Goal: Task Accomplishment & Management: Use online tool/utility

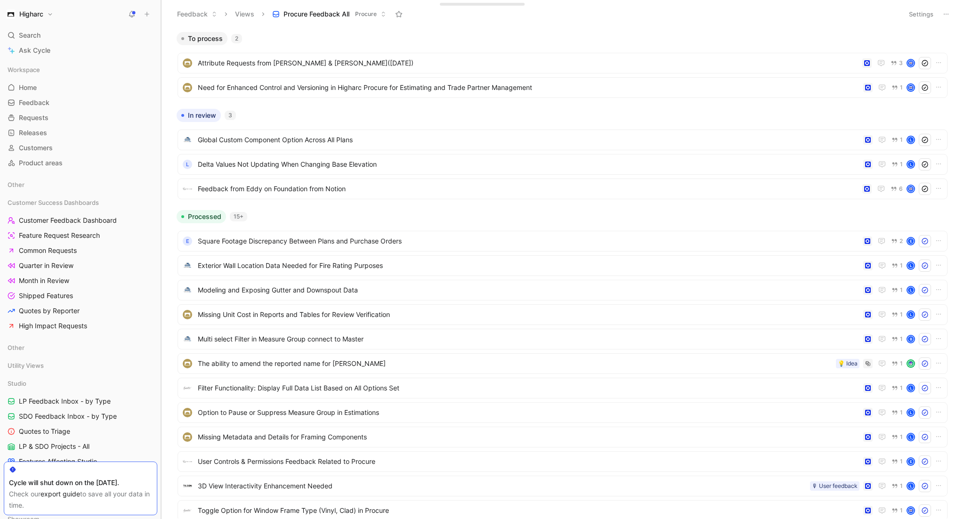
drag, startPoint x: 113, startPoint y: 199, endPoint x: 161, endPoint y: 209, distance: 49.0
click at [182, 213] on div "Higharc Search ⌘ K Ask Cycle Workspace Home G then H Feedback G then F Requests…" at bounding box center [482, 259] width 964 height 519
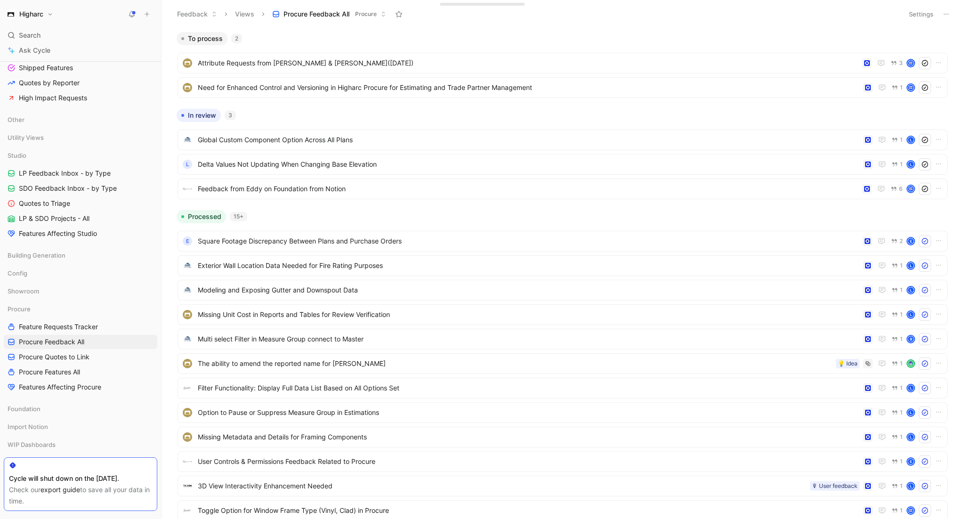
scroll to position [267, 0]
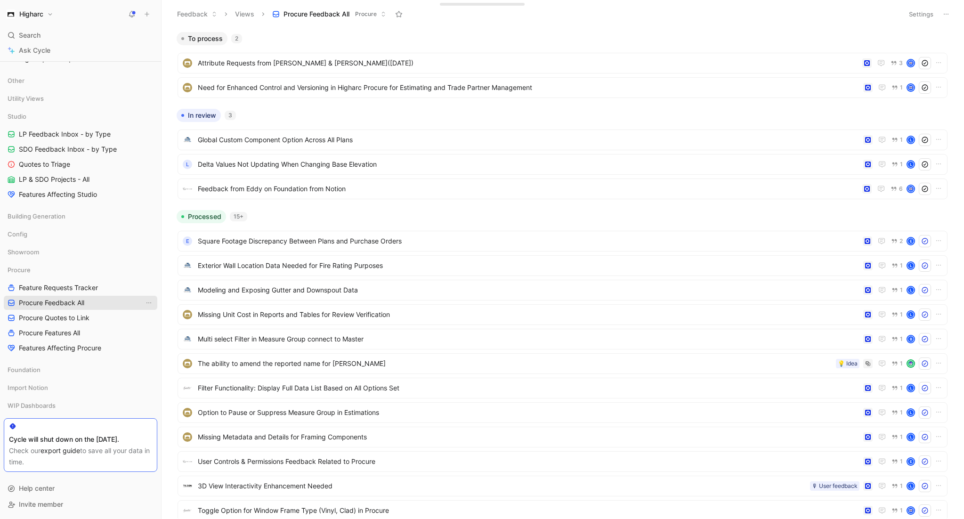
click at [89, 300] on link "Procure Feedback All" at bounding box center [81, 303] width 154 height 14
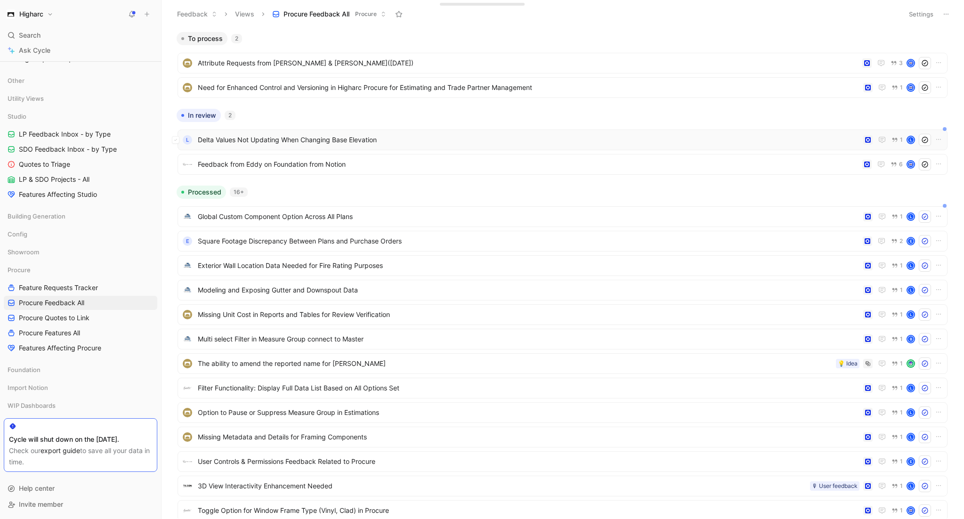
click at [307, 140] on span "Delta Values Not Updating When Changing Base Elevation" at bounding box center [529, 139] width 662 height 11
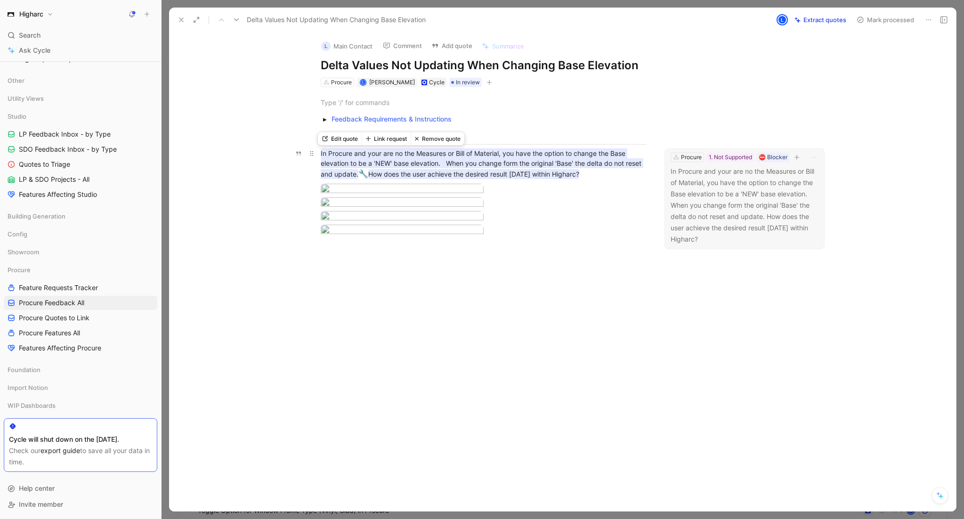
click at [433, 155] on mark "In Procure and your are no the Measures or Bill of Material, you have the optio…" at bounding box center [482, 163] width 323 height 31
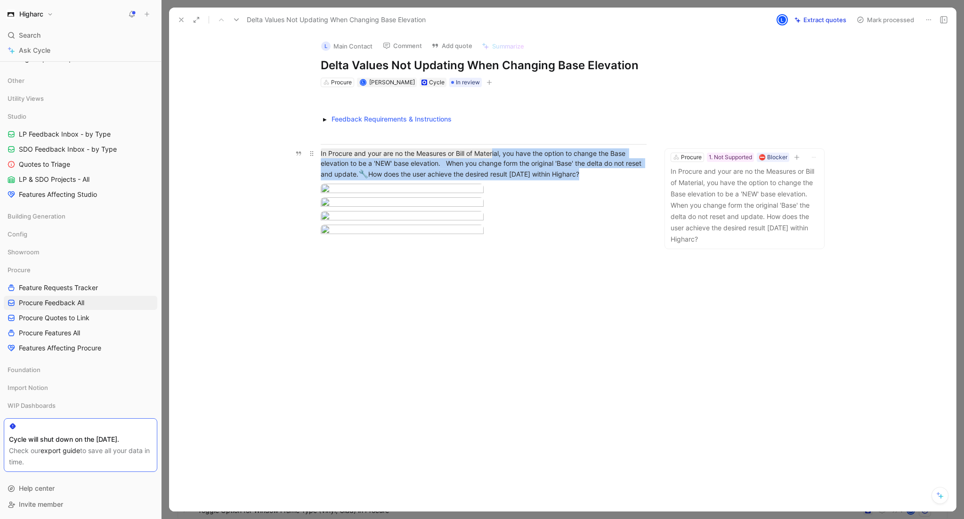
drag, startPoint x: 491, startPoint y: 154, endPoint x: 592, endPoint y: 174, distance: 103.4
click at [592, 174] on div "In Procure and your are no the Measures or Bill of Material, you have the optio…" at bounding box center [484, 164] width 326 height 32
click at [592, 196] on div at bounding box center [484, 190] width 326 height 13
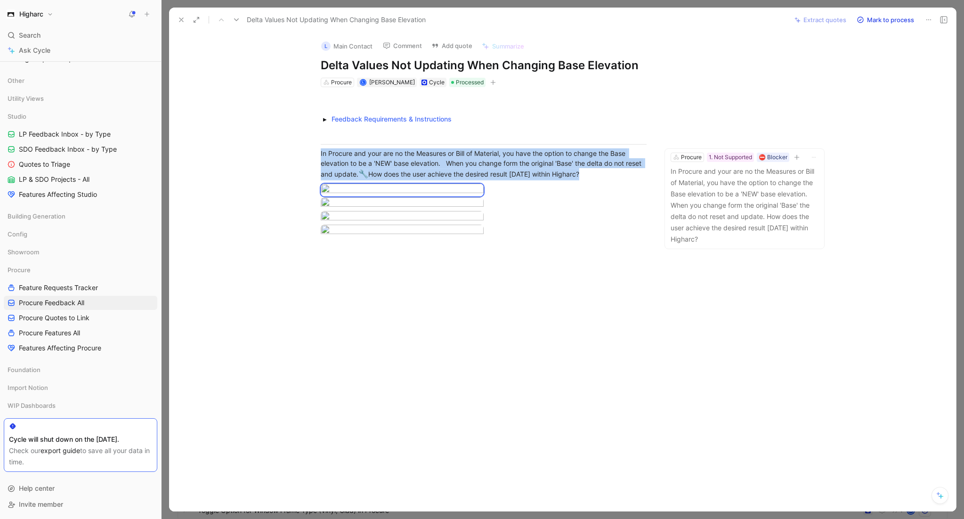
click at [181, 20] on use at bounding box center [181, 20] width 4 height 4
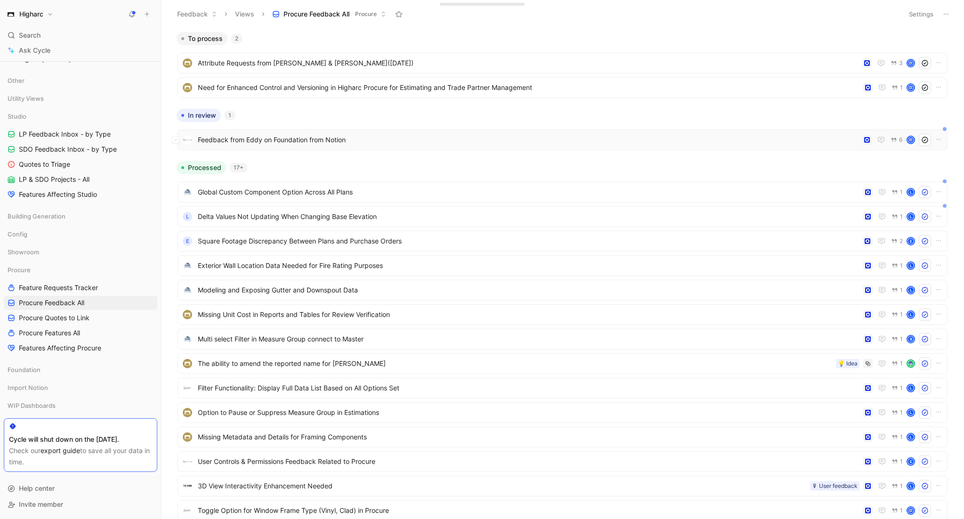
click at [260, 137] on span "Feedback from Eddy on Foundation from Notion" at bounding box center [528, 139] width 661 height 11
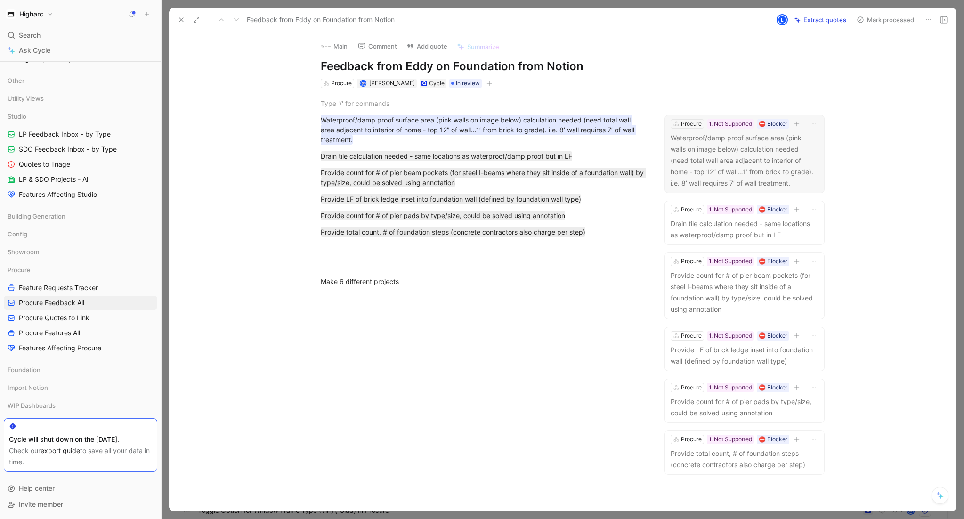
click at [748, 155] on p "Waterproof/damp proof surface area (pink walls on image below) calculation need…" at bounding box center [745, 160] width 148 height 57
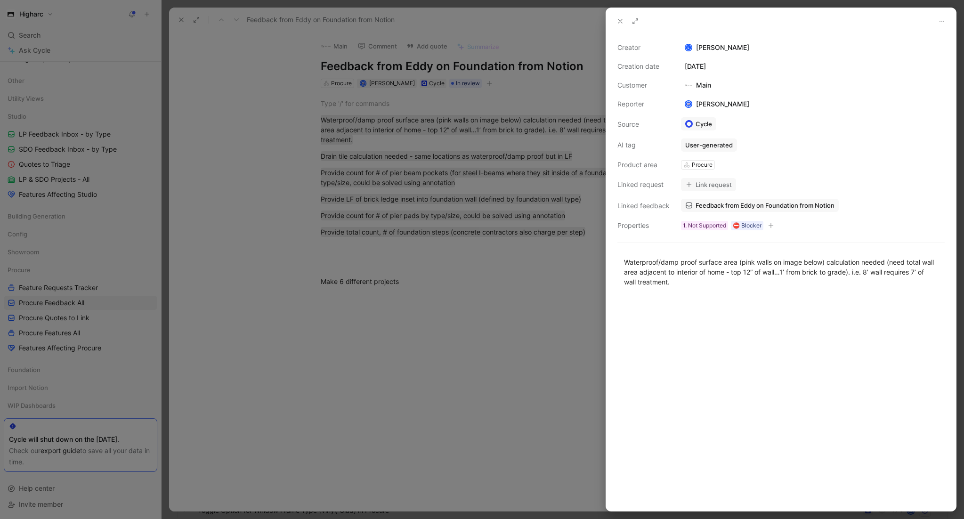
click at [709, 186] on button "Link request" at bounding box center [708, 184] width 55 height 13
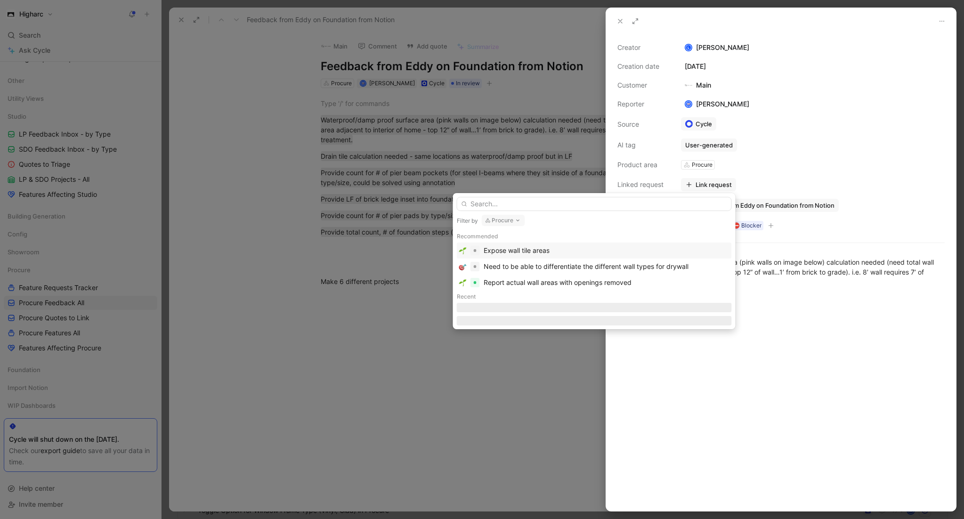
click at [562, 210] on input "text" at bounding box center [594, 204] width 275 height 14
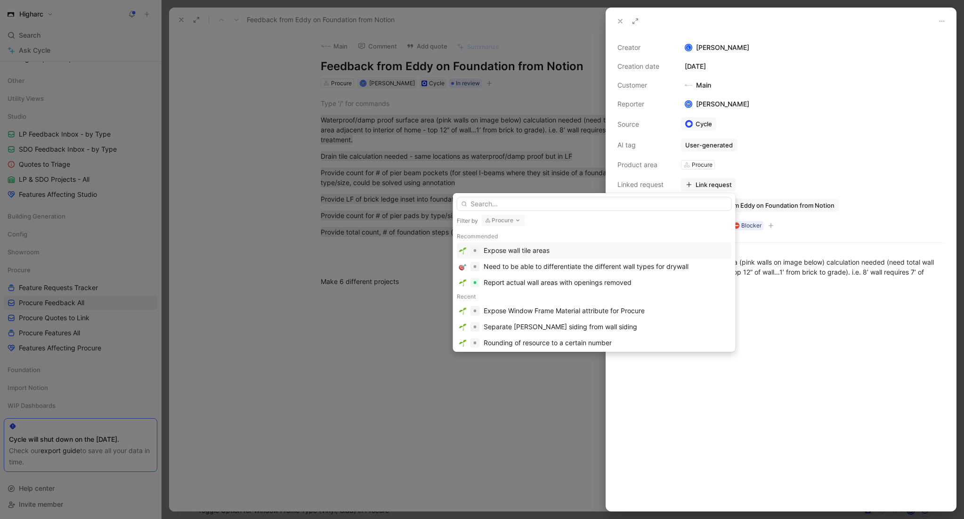
type input "A"
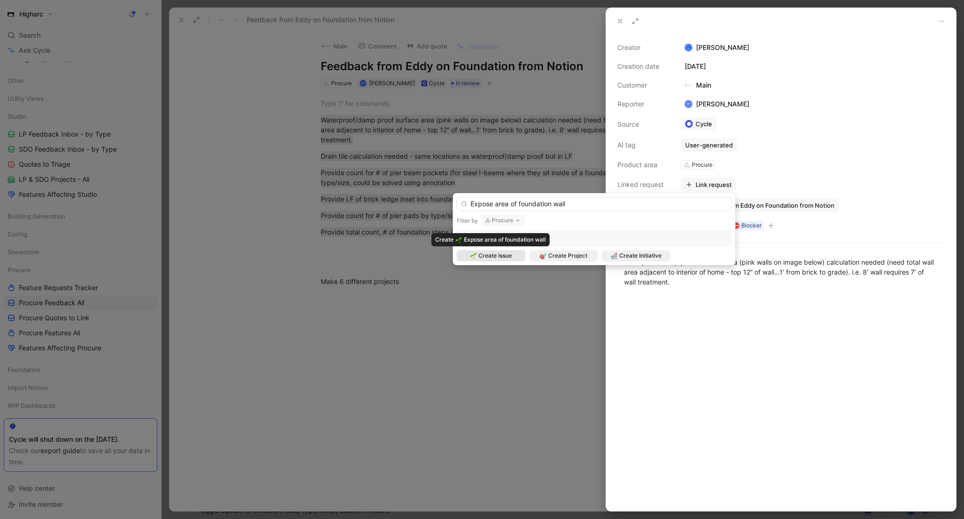
type input "Expose area of foundation wall"
click at [503, 260] on span "Create Issue" at bounding box center [494, 255] width 33 height 9
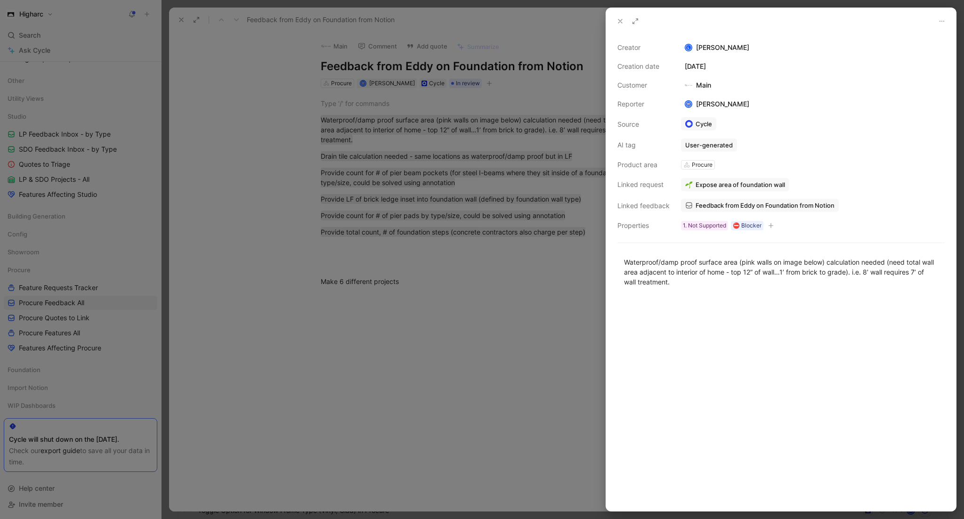
click at [624, 23] on icon at bounding box center [620, 21] width 8 height 8
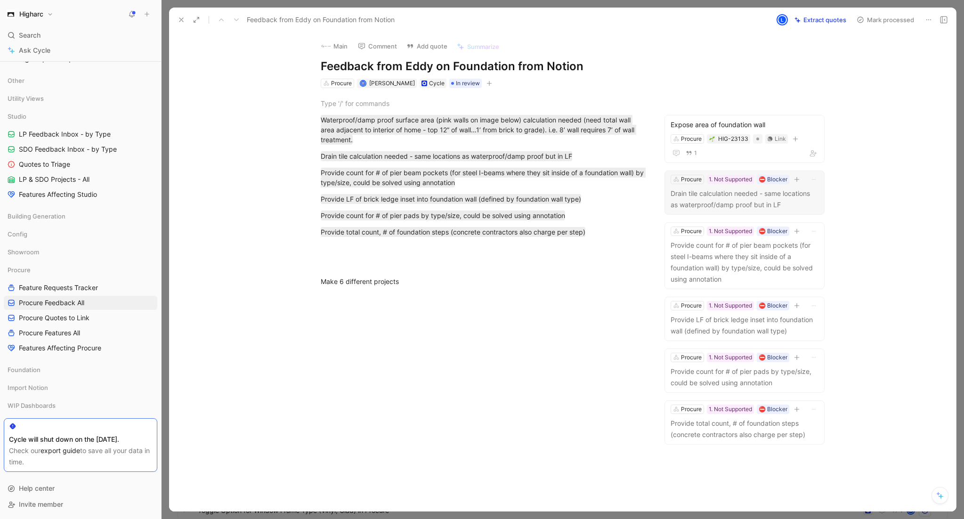
click at [694, 198] on p "Drain tile calculation needed - same locations as waterproof/damp proof but in …" at bounding box center [745, 199] width 148 height 23
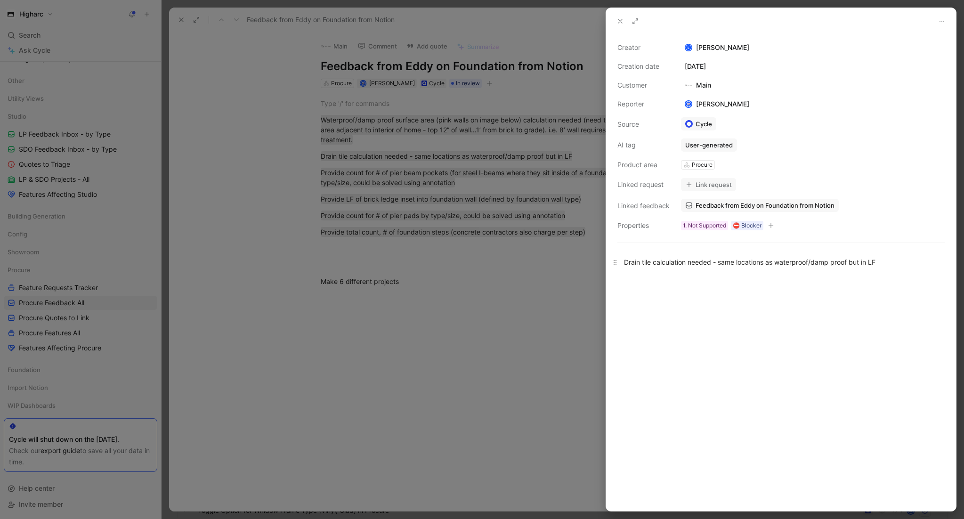
click at [774, 258] on div "Drain tile calculation needed - same locations as waterproof/damp proof but in …" at bounding box center [781, 262] width 314 height 10
click at [888, 264] on div "Drain tile calculation needed - same locations as waterproof/damp proof but in …" at bounding box center [781, 262] width 314 height 10
click at [638, 281] on div "drail tiled for entire perimeter - one for outside, one for inside" at bounding box center [781, 279] width 314 height 10
click at [652, 282] on div "drain tiled for entire perimeter - one for outside, one for inside" at bounding box center [781, 279] width 314 height 10
click at [841, 279] on div "drain tiles for entire perimeter - one for outside, one for inside" at bounding box center [781, 279] width 314 height 10
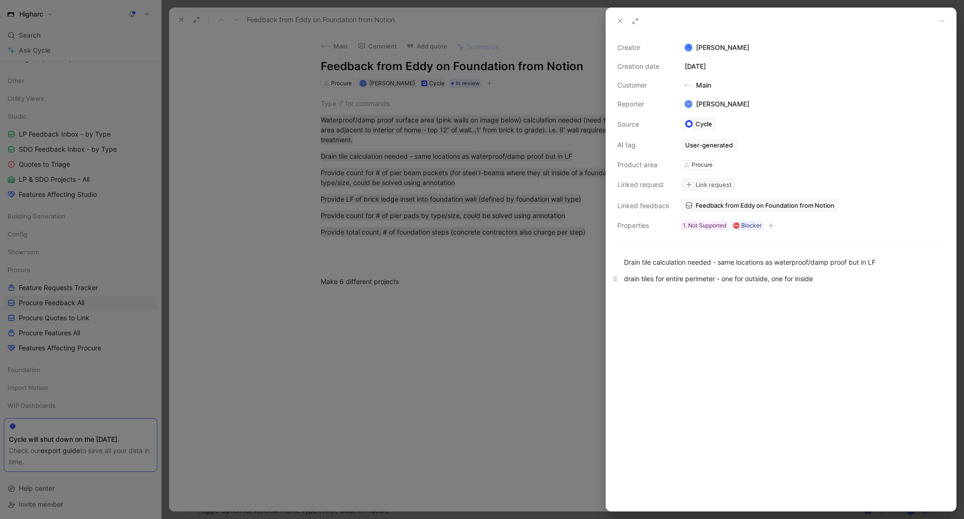
click at [718, 278] on div "drain tiles for entire perimeter - one for outside, one for inside" at bounding box center [781, 279] width 314 height 10
click at [727, 279] on div "drain tiles for entire perimeter of basement foundations - one for outside, one…" at bounding box center [781, 279] width 314 height 10
click at [694, 295] on div "basement foundations - one for outside, one for inside" at bounding box center [781, 295] width 314 height 10
drag, startPoint x: 624, startPoint y: 282, endPoint x: 728, endPoint y: 279, distance: 103.6
click at [728, 279] on div "drain tiles for entire perimeter of" at bounding box center [781, 279] width 314 height 10
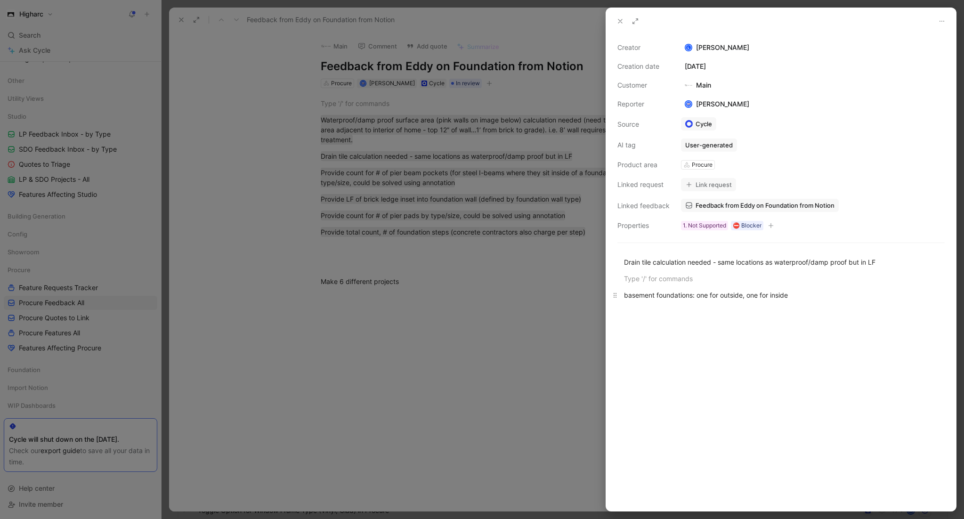
click at [697, 298] on div "basement foundations: one for outside, one for inside" at bounding box center [781, 295] width 314 height 10
drag, startPoint x: 920, startPoint y: 295, endPoint x: 589, endPoint y: 293, distance: 331.1
click at [589, 293] on div "Creator [PERSON_NAME] Creation date [DATE] Customer Main Reporter [PERSON_NAME]…" at bounding box center [482, 259] width 964 height 519
copy div "basement foundations: drain tiles for entire perimeter of house one for outside…"
click at [913, 295] on div "basement foundations: drain tiles for entire perimeter of house one for outside…" at bounding box center [781, 295] width 314 height 10
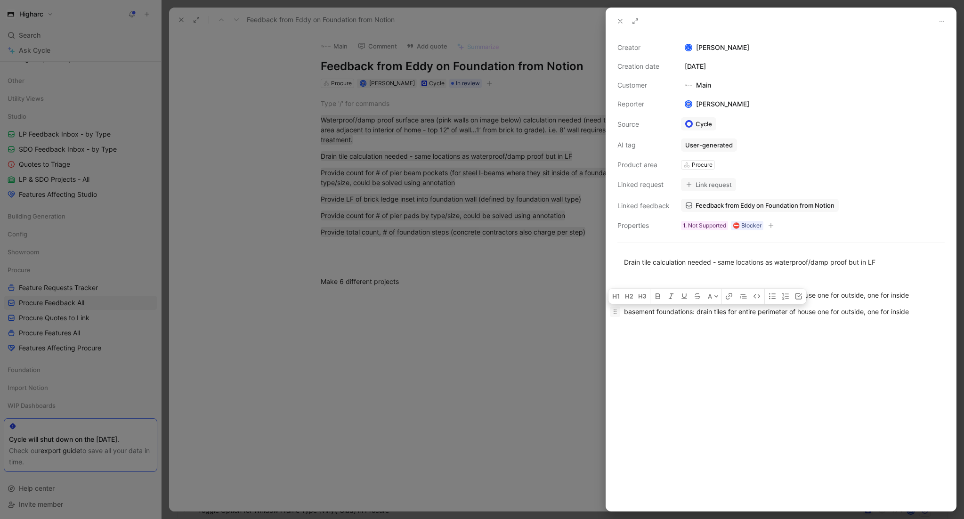
drag, startPoint x: 657, startPoint y: 311, endPoint x: 616, endPoint y: 312, distance: 41.0
click at [616, 312] on p "basement foundations: drain tiles for entire perimeter of house one for outside…" at bounding box center [781, 312] width 350 height 16
click at [906, 312] on div "slab foundations: drain tiles for entire perimeter of house one for outside, on…" at bounding box center [781, 312] width 314 height 10
drag, startPoint x: 680, startPoint y: 313, endPoint x: 906, endPoint y: 313, distance: 226.5
click at [906, 313] on div "slab foundations: drain tiles for entire perimeter of house one for outside, on…" at bounding box center [781, 312] width 314 height 10
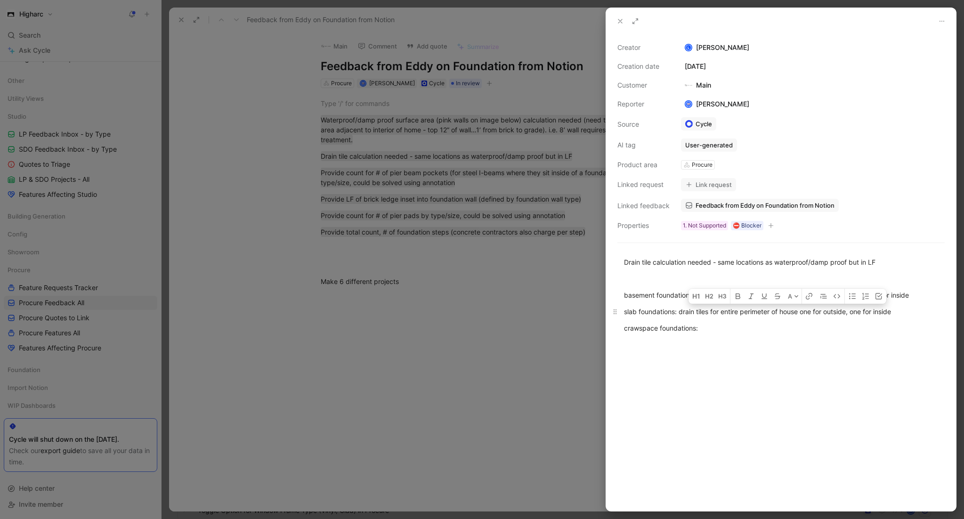
copy div "drain tiles for entire perimeter of house one for outside, one for inside"
click at [827, 326] on div "crawspace foundations:" at bounding box center [781, 328] width 314 height 10
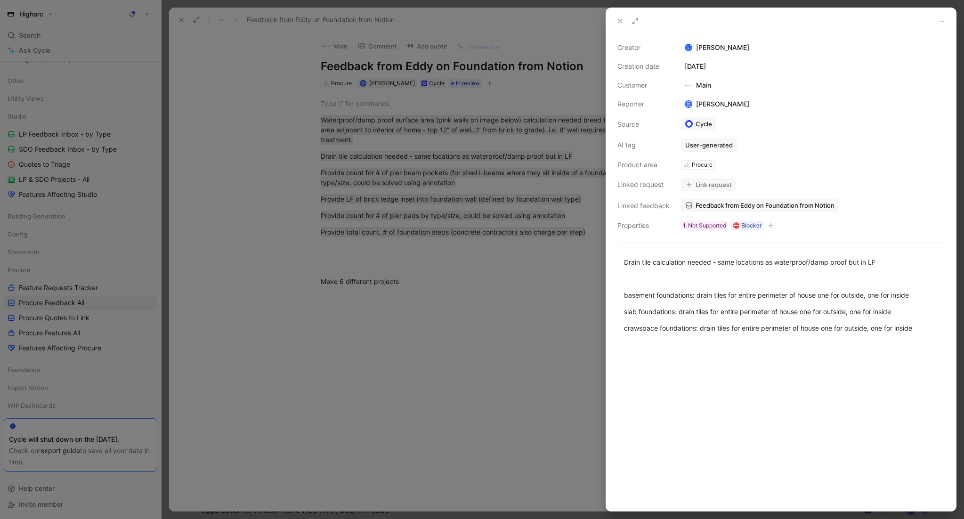
click at [828, 340] on div "Drain tile calculation needed - same locations as waterproof/damp proof but in …" at bounding box center [781, 295] width 350 height 97
click at [921, 330] on div "crawspace foundations: drain tiles for entire perimeter of house one for outsid…" at bounding box center [781, 328] width 314 height 10
drag, startPoint x: 697, startPoint y: 296, endPoint x: 592, endPoint y: 286, distance: 106.5
click at [592, 286] on div "Creator [PERSON_NAME] Creation date [DATE] Customer Main Reporter [PERSON_NAME]…" at bounding box center [482, 259] width 964 height 519
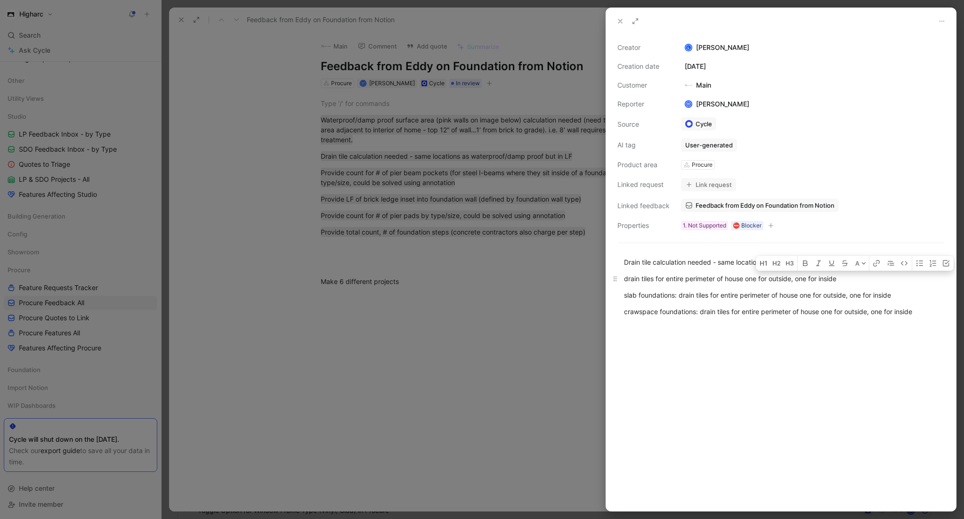
drag, startPoint x: 921, startPoint y: 313, endPoint x: 619, endPoint y: 286, distance: 302.6
click at [619, 286] on div "Drain tile calculation needed - same locations as waterproof/damp proof but in …" at bounding box center [781, 287] width 350 height 80
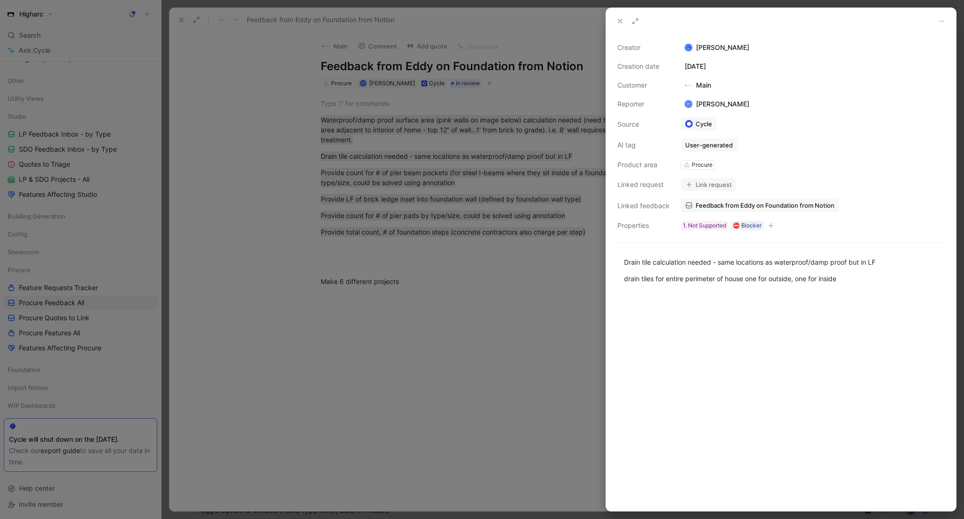
click at [687, 187] on icon at bounding box center [689, 185] width 6 height 6
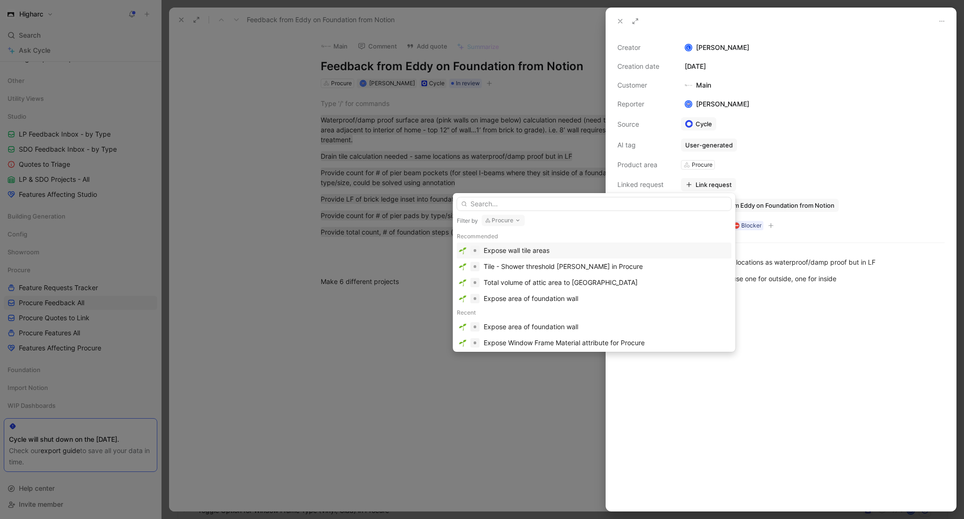
click at [594, 207] on input "text" at bounding box center [594, 204] width 275 height 14
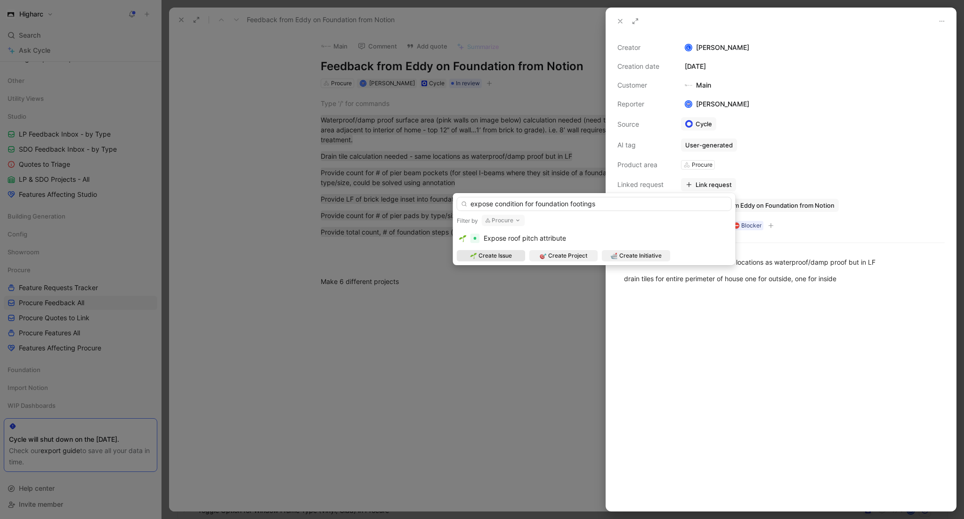
type input "expose condition for foundation footings"
click at [507, 260] on span "Create Issue" at bounding box center [494, 255] width 33 height 9
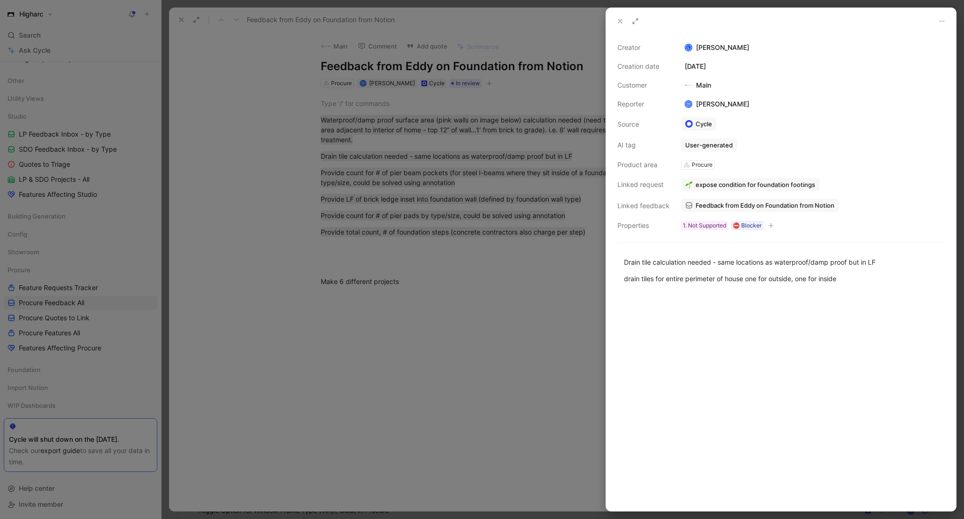
click at [450, 354] on div at bounding box center [482, 259] width 964 height 519
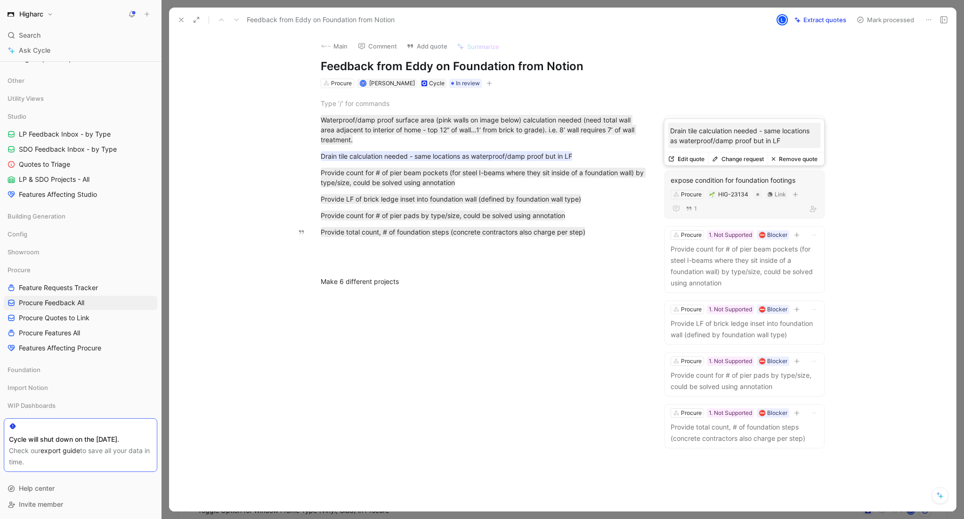
click at [735, 182] on div "expose condition for foundation footings" at bounding box center [745, 180] width 148 height 11
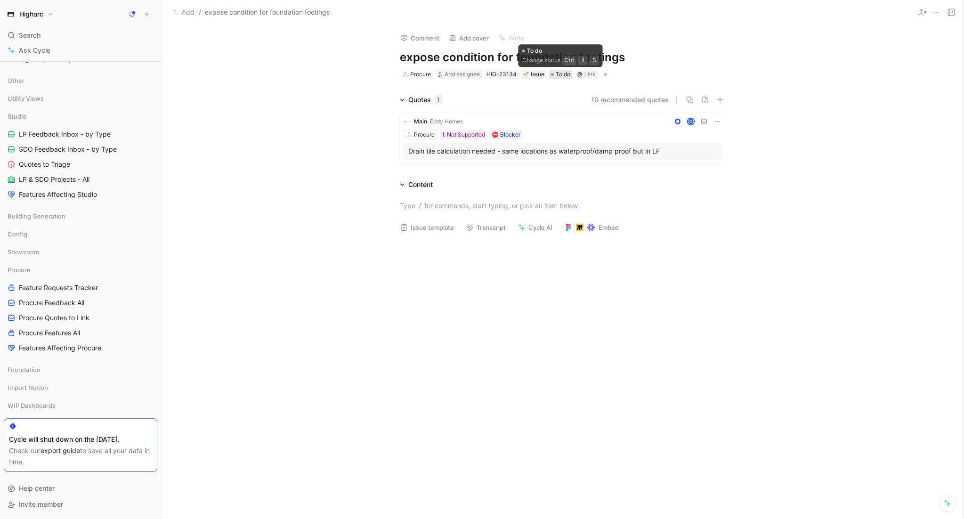
click at [562, 76] on span "To do" at bounding box center [563, 74] width 15 height 9
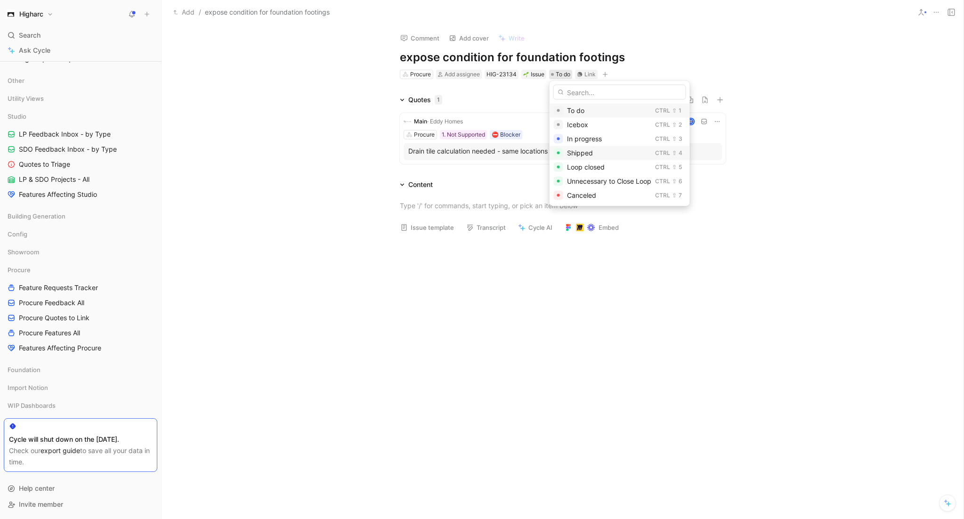
click at [603, 150] on div "Shipped" at bounding box center [609, 152] width 84 height 11
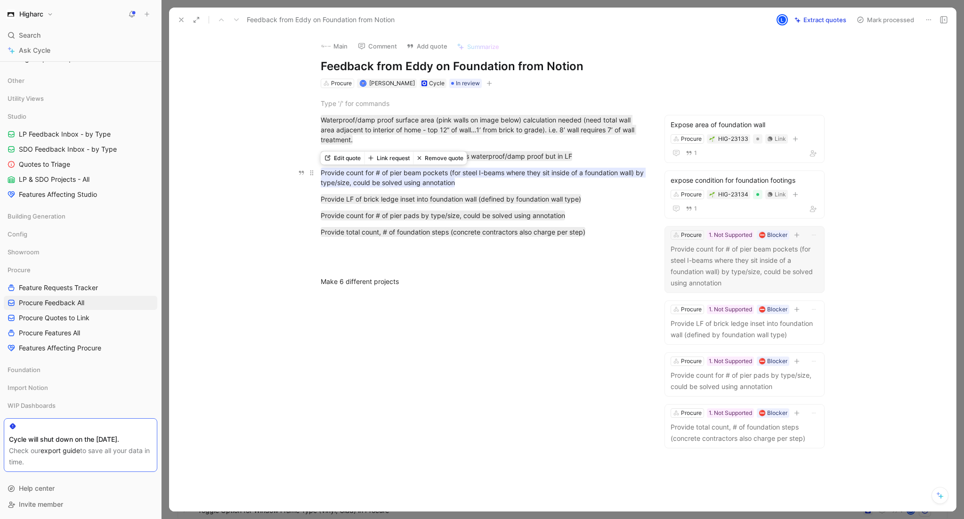
click at [573, 169] on mark "Provide count for # of pier beam pockets (for steel I-beams where they sit insi…" at bounding box center [483, 178] width 325 height 20
click at [697, 257] on p "Provide count for # of pier beam pockets (for steel I-beams where they sit insi…" at bounding box center [745, 265] width 148 height 45
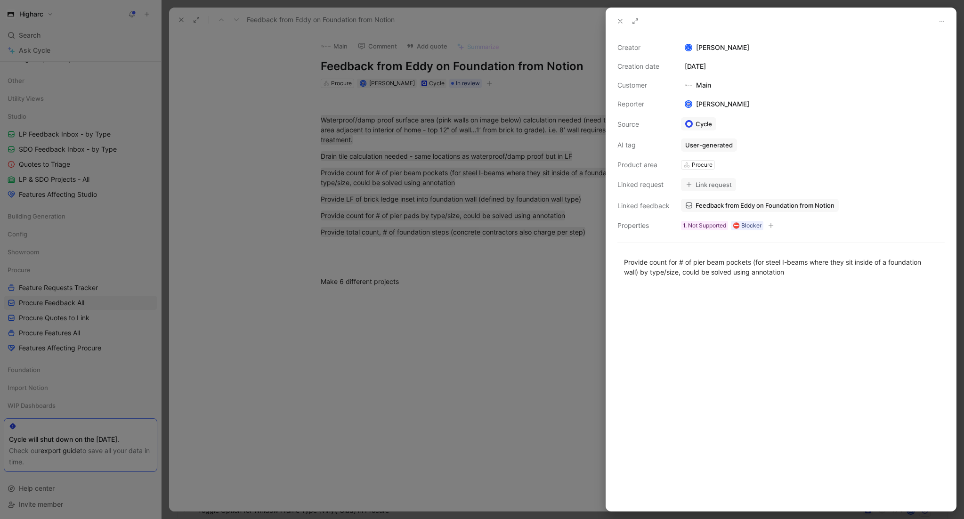
click at [718, 186] on button "Link request" at bounding box center [708, 184] width 55 height 13
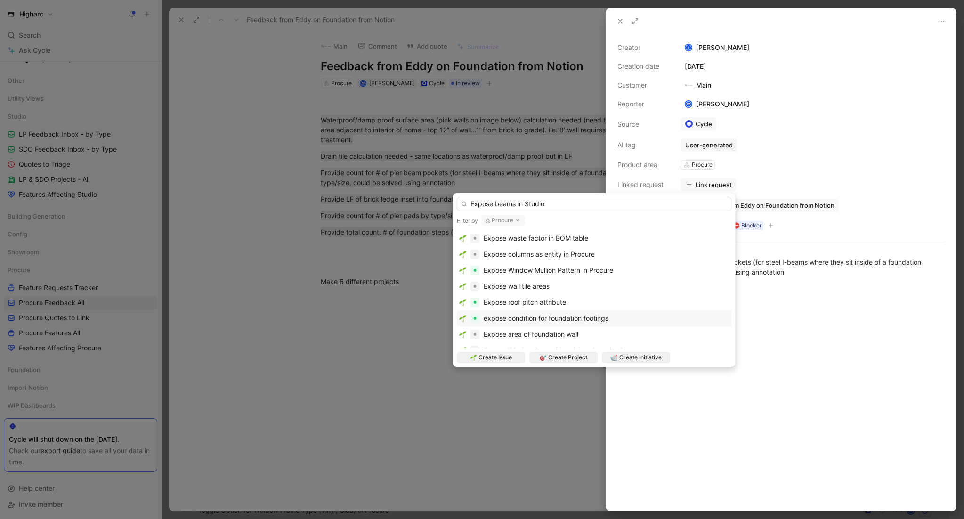
click at [516, 204] on input "Expose beams in Studio" at bounding box center [594, 204] width 275 height 14
drag, startPoint x: 471, startPoint y: 204, endPoint x: 515, endPoint y: 202, distance: 43.9
click at [515, 202] on input "Expose beams in Studio" at bounding box center [594, 204] width 275 height 14
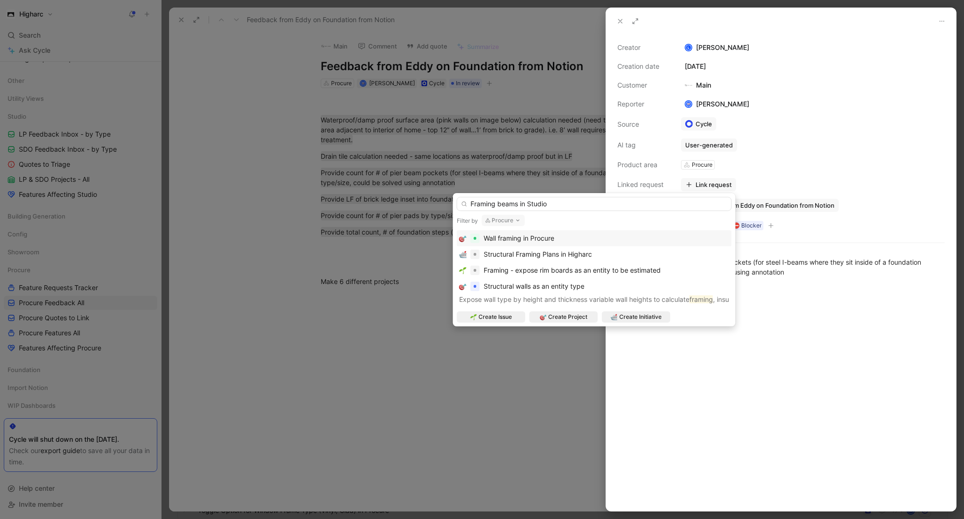
click at [553, 202] on input "Framing beams in Studio" at bounding box center [594, 204] width 275 height 14
type input "Framing beams in Studio and Procure"
click at [538, 240] on span "Wall framing in Procure" at bounding box center [519, 238] width 71 height 8
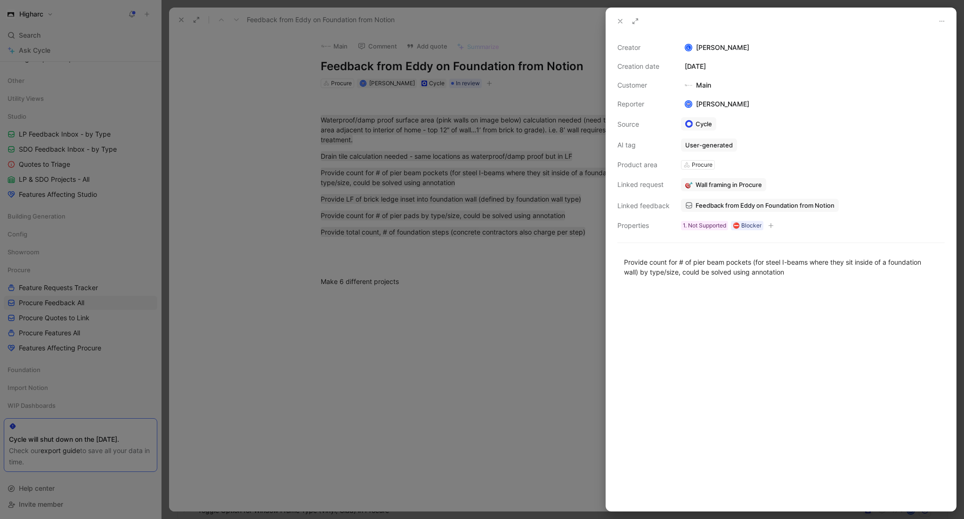
click at [733, 184] on span "Wall framing in Procure" at bounding box center [729, 184] width 66 height 8
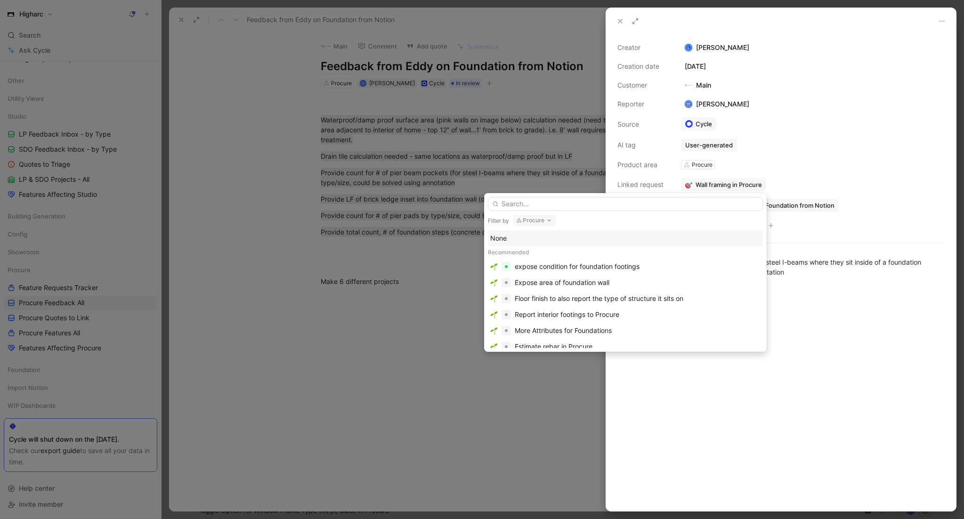
click at [634, 203] on input "text" at bounding box center [625, 204] width 275 height 14
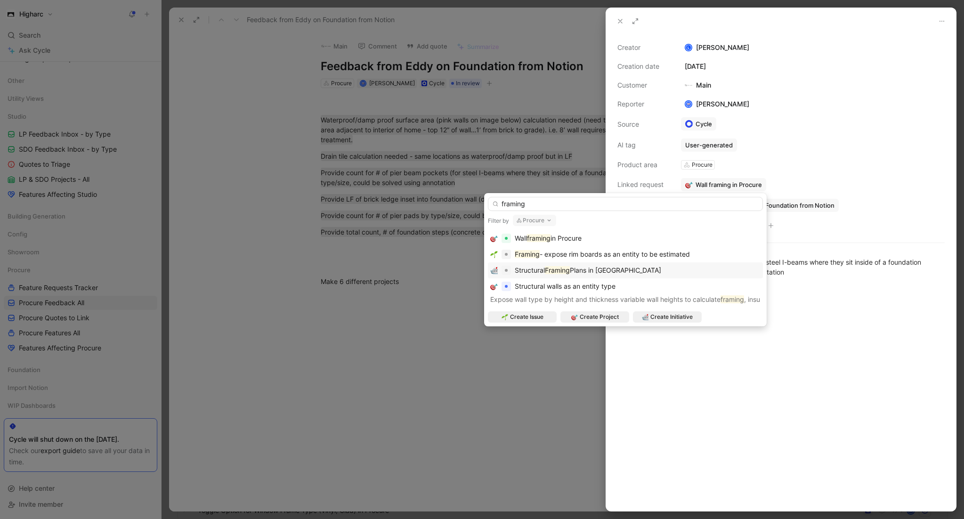
type input "framing"
click at [624, 267] on div "Structural Framing Plans in Higharc" at bounding box center [625, 270] width 270 height 11
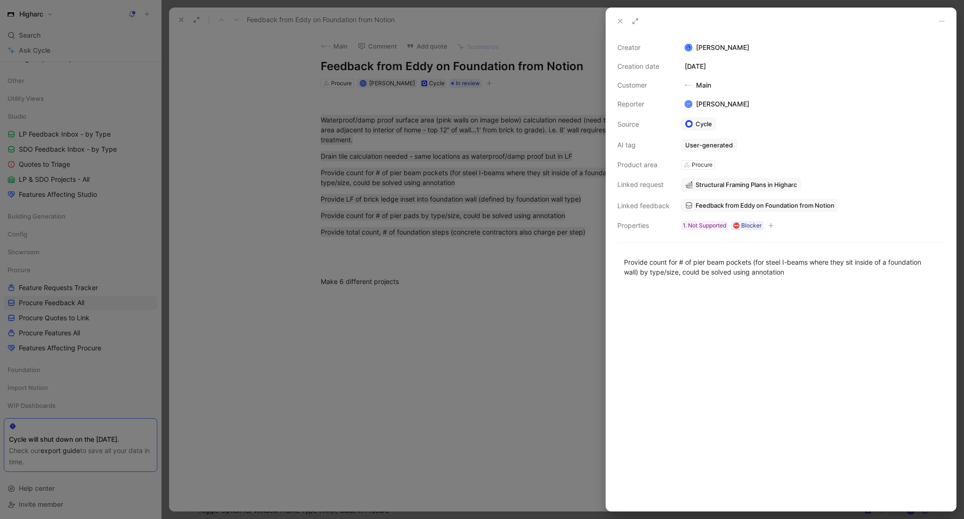
click at [449, 367] on div at bounding box center [482, 259] width 964 height 519
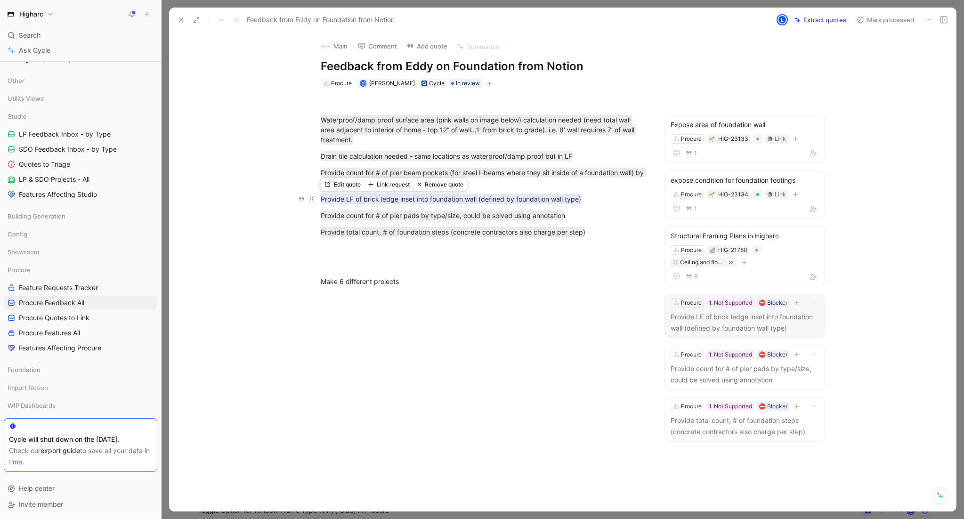
click at [442, 200] on mark "Provide LF of brick ledge inset into foundation wall (defined by foundation wal…" at bounding box center [451, 199] width 260 height 10
click at [696, 321] on p "Provide LF of brick ledge inset into foundation wall (defined by foundation wal…" at bounding box center [745, 322] width 148 height 23
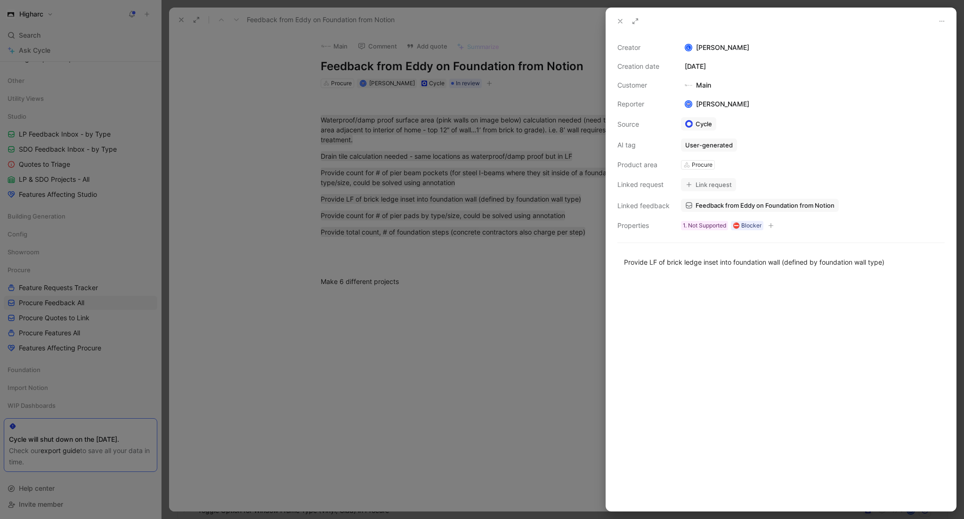
click at [701, 179] on button "Link request" at bounding box center [708, 184] width 55 height 13
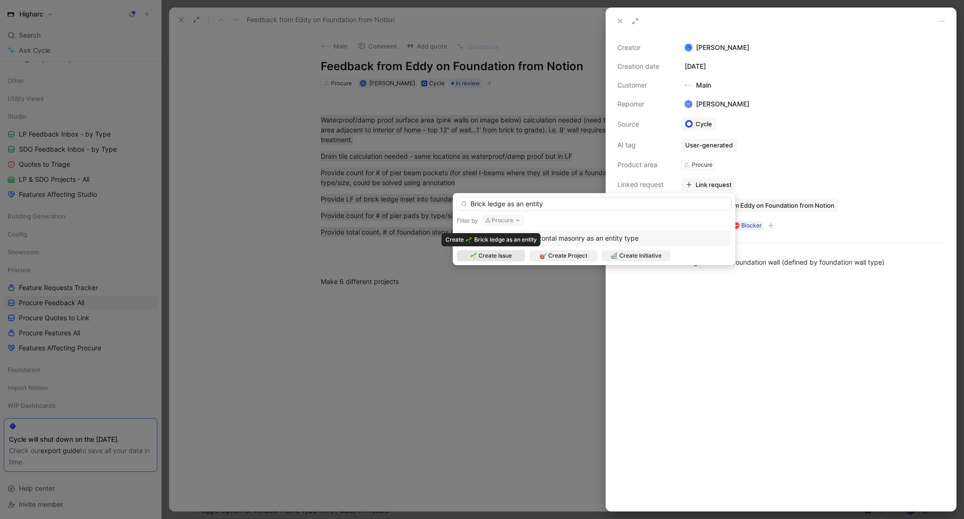
type input "Brick ledge as an entity"
click at [488, 258] on span "Create Issue" at bounding box center [494, 255] width 33 height 9
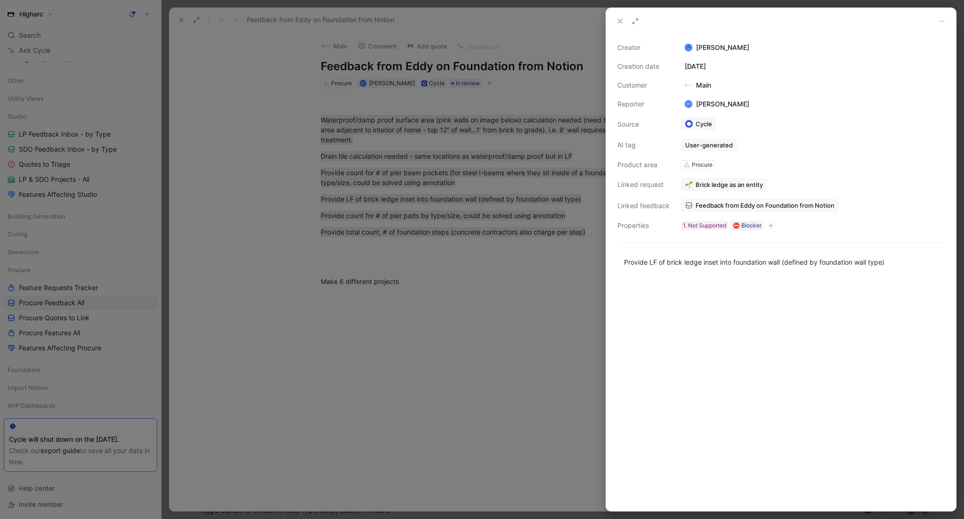
click at [491, 317] on div at bounding box center [482, 259] width 964 height 519
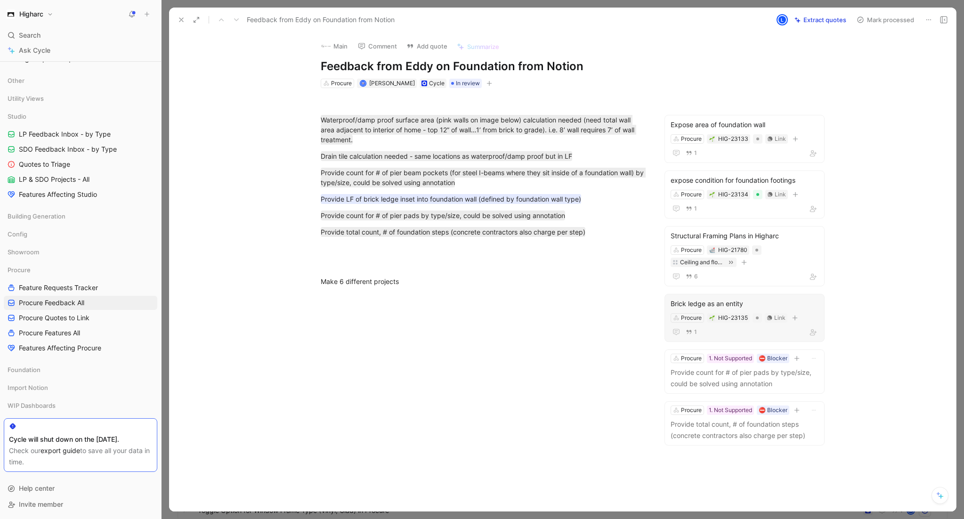
click at [697, 306] on div "Brick ledge as an entity" at bounding box center [745, 303] width 148 height 11
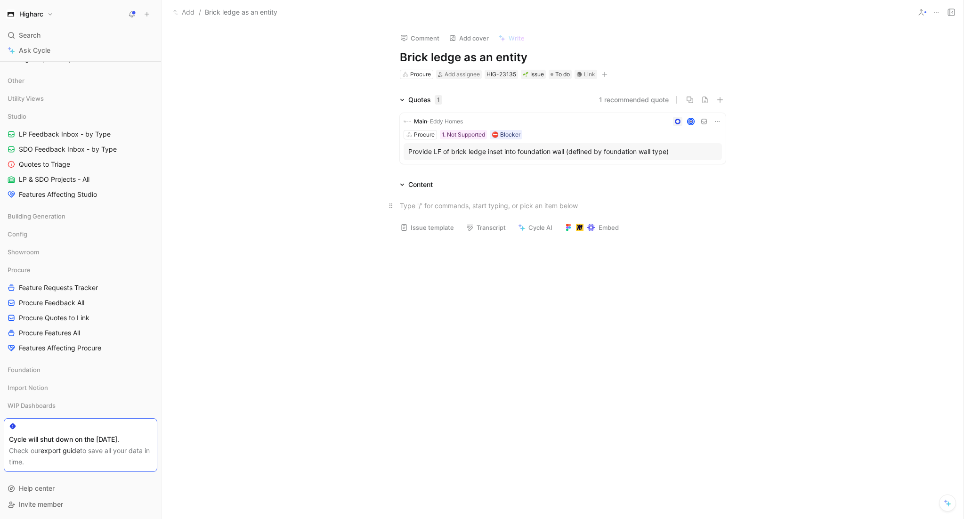
click at [454, 207] on div at bounding box center [563, 206] width 326 height 10
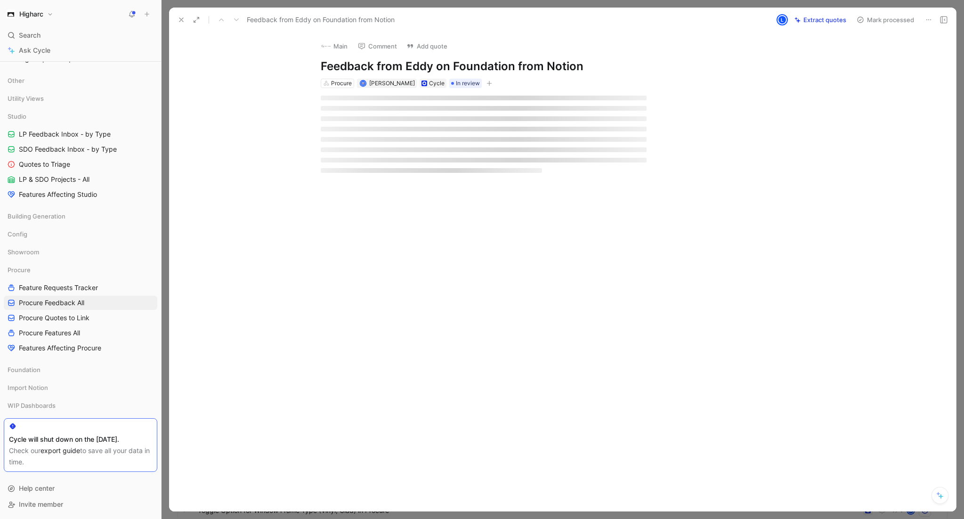
click at [181, 19] on icon at bounding box center [182, 20] width 8 height 8
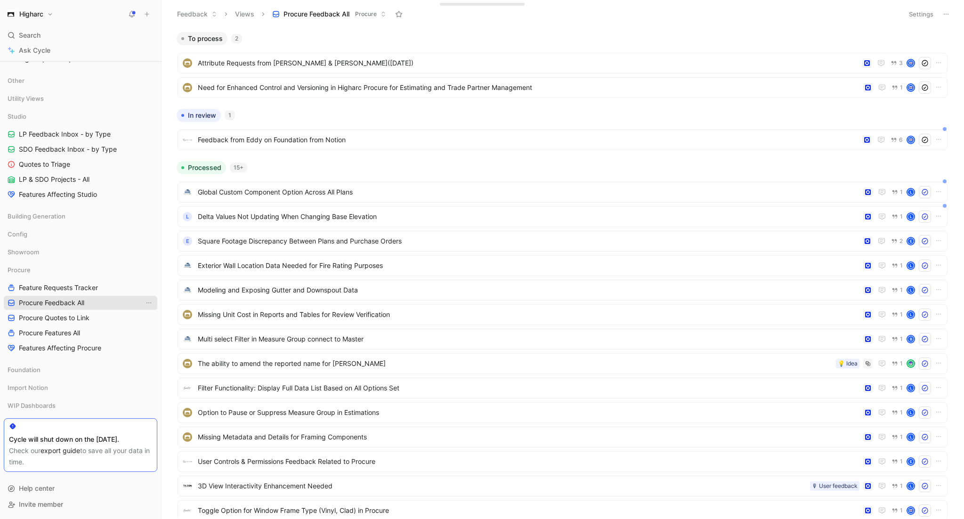
click at [101, 308] on link "Procure Feedback All" at bounding box center [81, 303] width 154 height 14
click at [95, 316] on link "Procure Quotes to Link" at bounding box center [81, 318] width 154 height 14
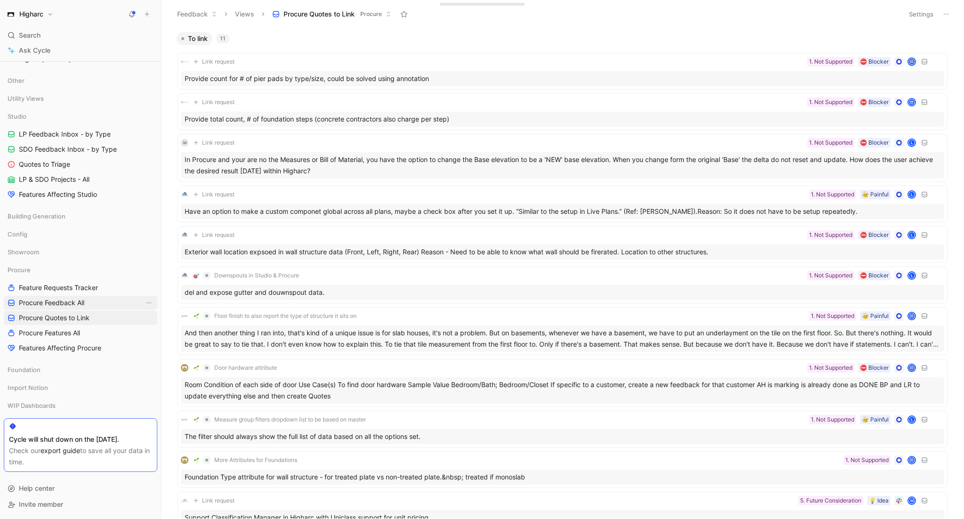
click at [100, 307] on link "Procure Feedback All" at bounding box center [81, 303] width 154 height 14
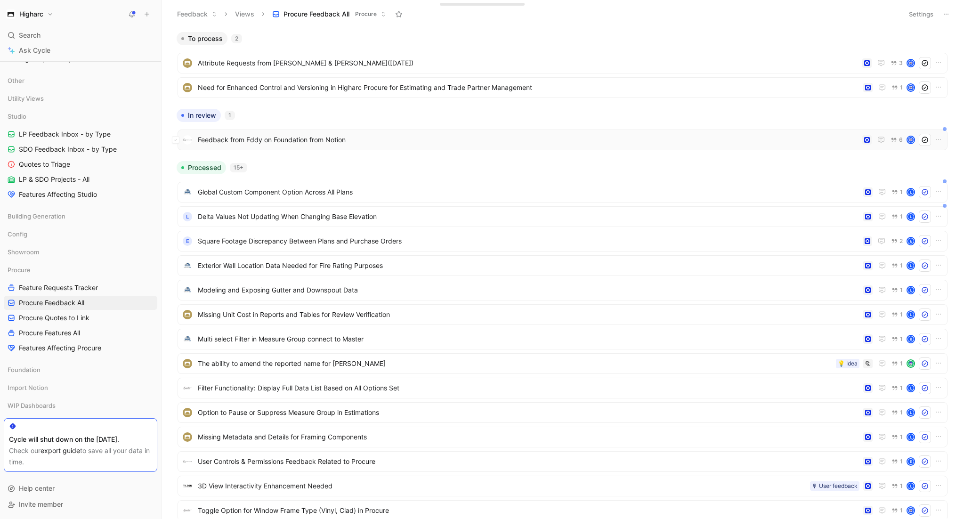
click at [273, 135] on span "Feedback from Eddy on Foundation from Notion" at bounding box center [528, 139] width 661 height 11
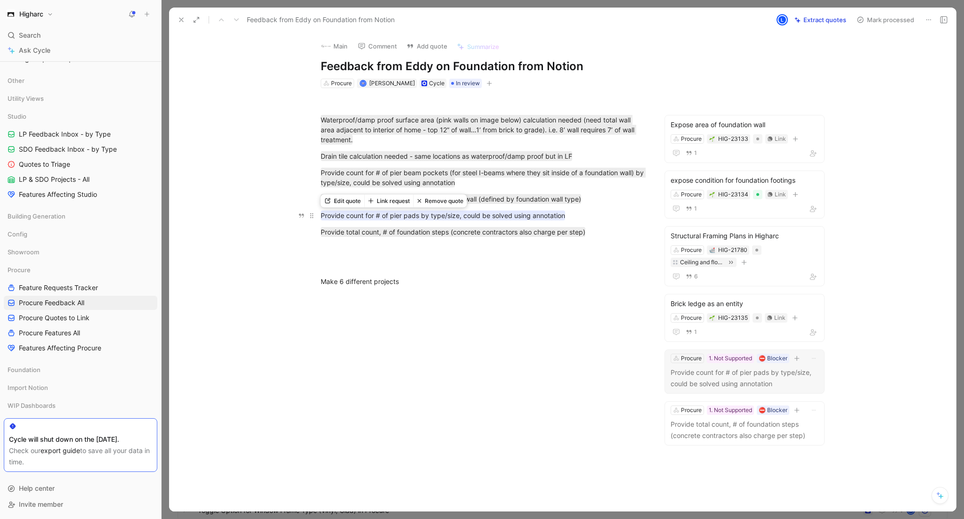
click at [491, 214] on mark "Provide count for # of pier pads by type/size, could be solved using annotation" at bounding box center [443, 216] width 244 height 10
click at [736, 373] on p "Provide count for # of pier pads by type/size, could be solved using annotation" at bounding box center [745, 378] width 148 height 23
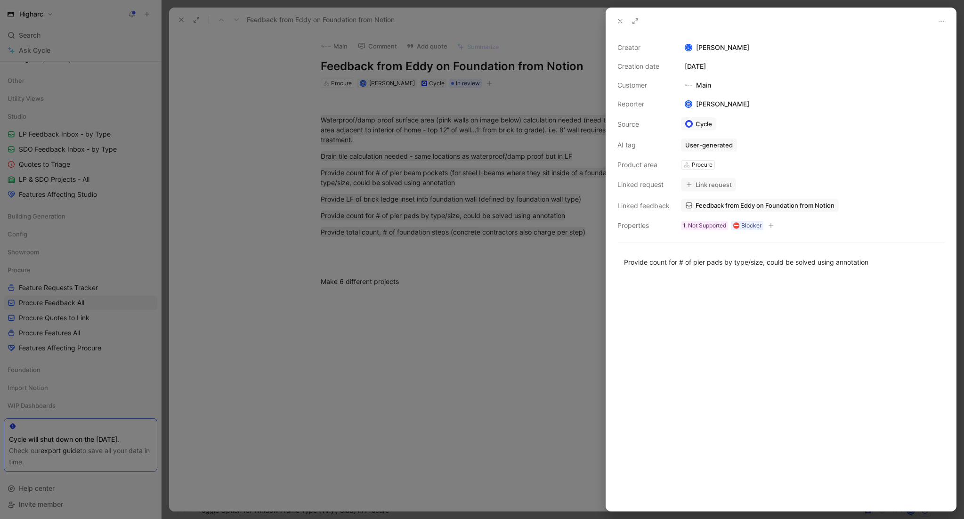
click at [726, 188] on button "Link request" at bounding box center [708, 184] width 55 height 13
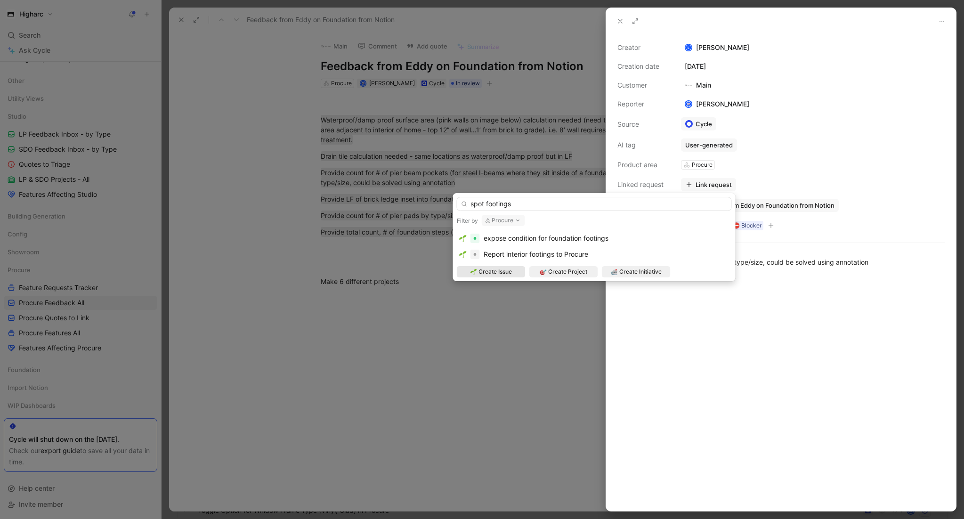
drag, startPoint x: 521, startPoint y: 203, endPoint x: 430, endPoint y: 195, distance: 92.3
click at [430, 195] on body "Higharc Search ⌘ K Ask Cycle Workspace Home G then H Feedback G then F Requests…" at bounding box center [482, 259] width 964 height 519
type input "spot footings"
click at [519, 256] on span "Report interior footings to Procure" at bounding box center [536, 254] width 105 height 8
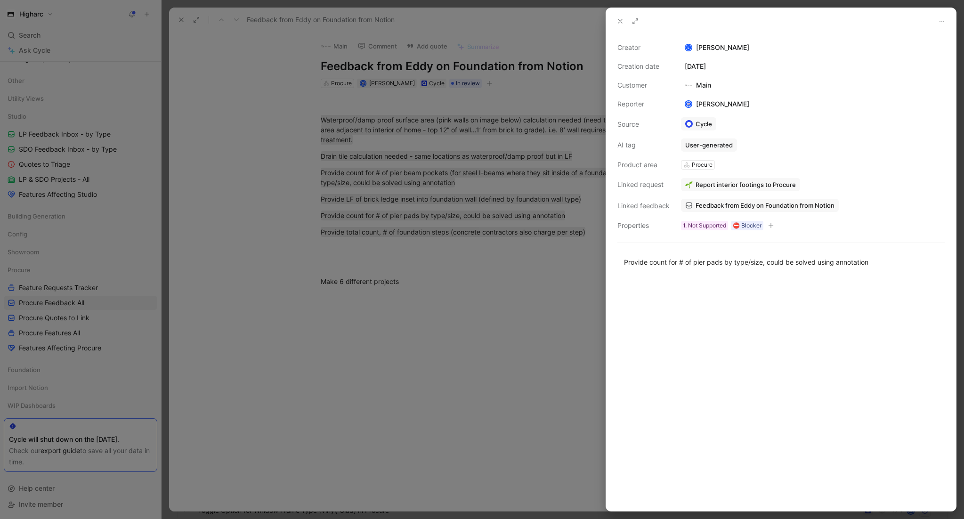
click at [719, 182] on span "Report interior footings to Procure" at bounding box center [746, 184] width 100 height 8
drag, startPoint x: 772, startPoint y: 355, endPoint x: 770, endPoint y: 342, distance: 13.4
click at [772, 355] on div at bounding box center [781, 394] width 350 height 234
click at [617, 17] on icon at bounding box center [620, 21] width 8 height 8
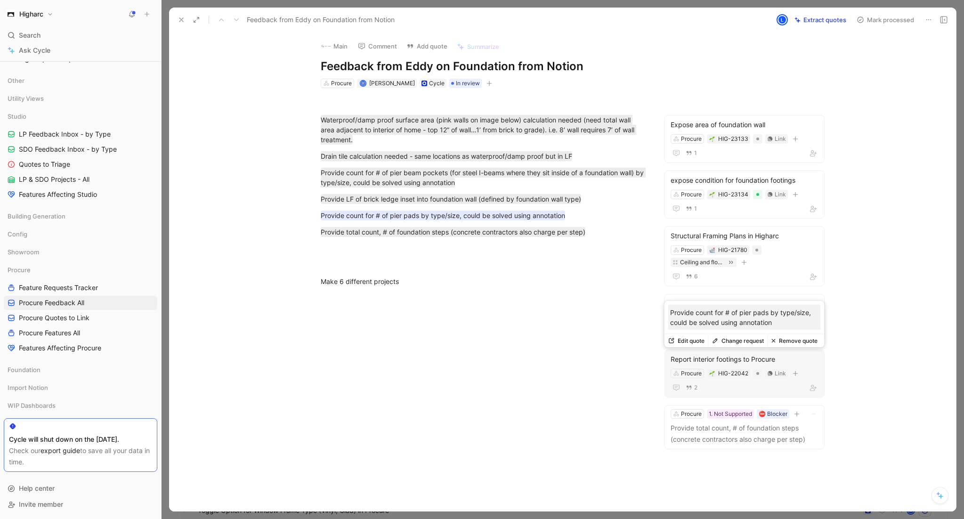
click at [761, 358] on div "Report interior footings to Procure" at bounding box center [745, 359] width 148 height 11
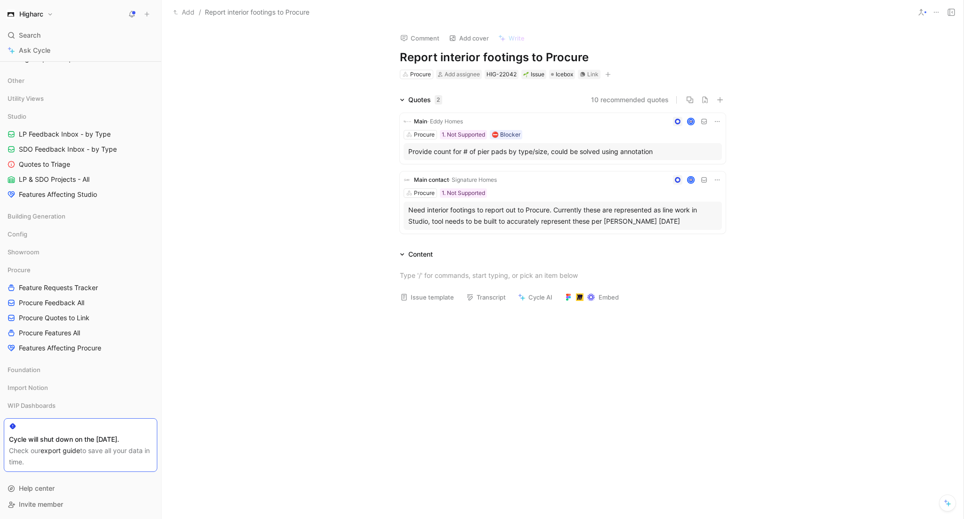
click at [717, 120] on icon at bounding box center [718, 122] width 8 height 8
click at [446, 153] on div "Provide count for # of pier pads by type/size, could be solved using annotation" at bounding box center [562, 151] width 309 height 11
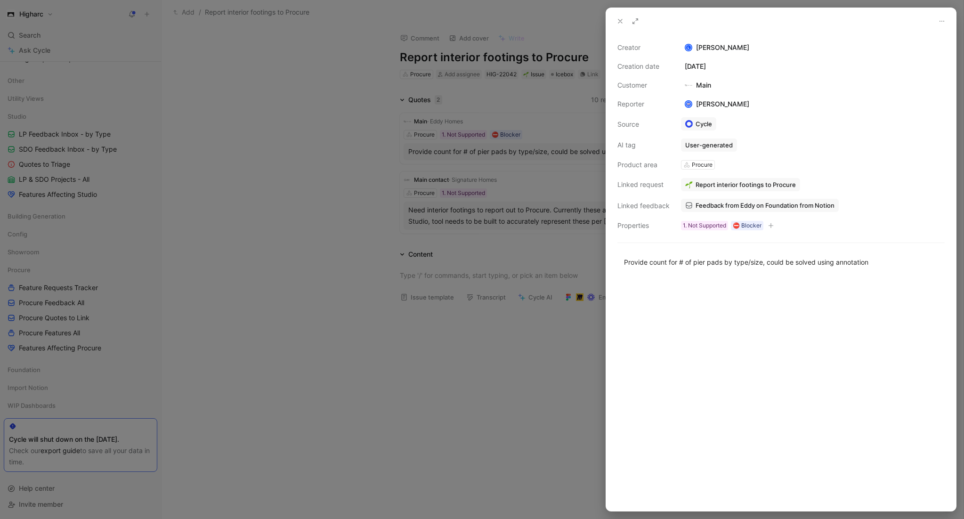
click at [812, 187] on div "Report interior footings to Procure" at bounding box center [813, 184] width 264 height 13
click at [784, 166] on button "Unlink" at bounding box center [780, 165] width 37 height 13
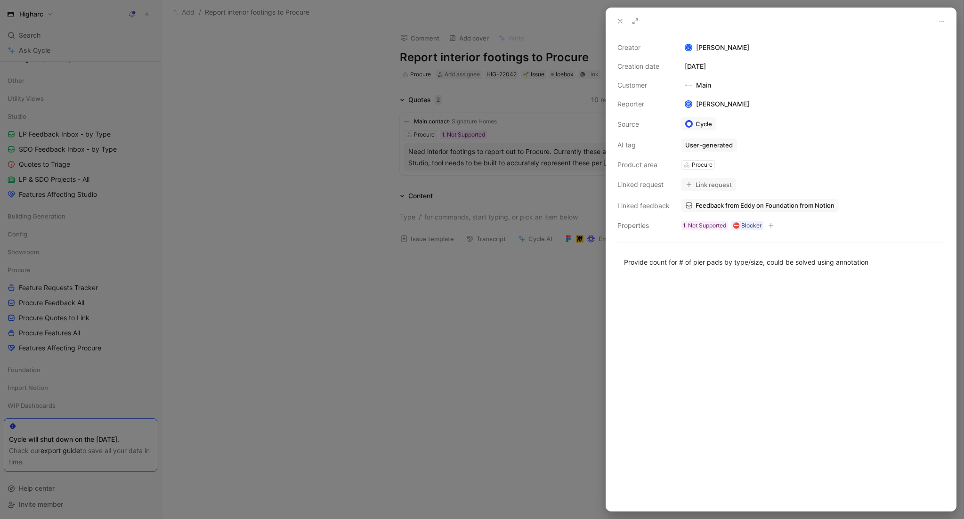
click at [944, 22] on icon at bounding box center [942, 21] width 8 height 8
click at [713, 182] on button "Link request" at bounding box center [708, 184] width 55 height 13
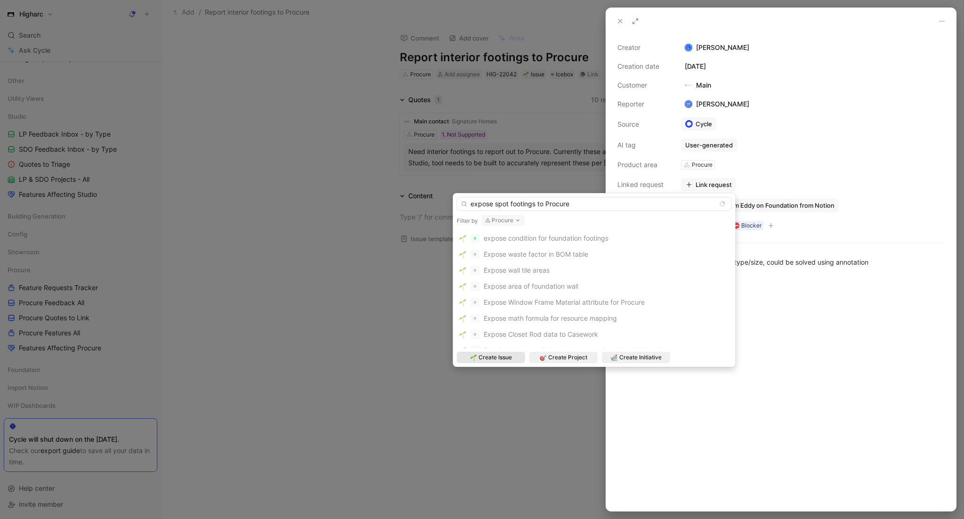
type input "expose spot footings to Procure"
click at [510, 357] on span "Create Issue" at bounding box center [494, 357] width 33 height 9
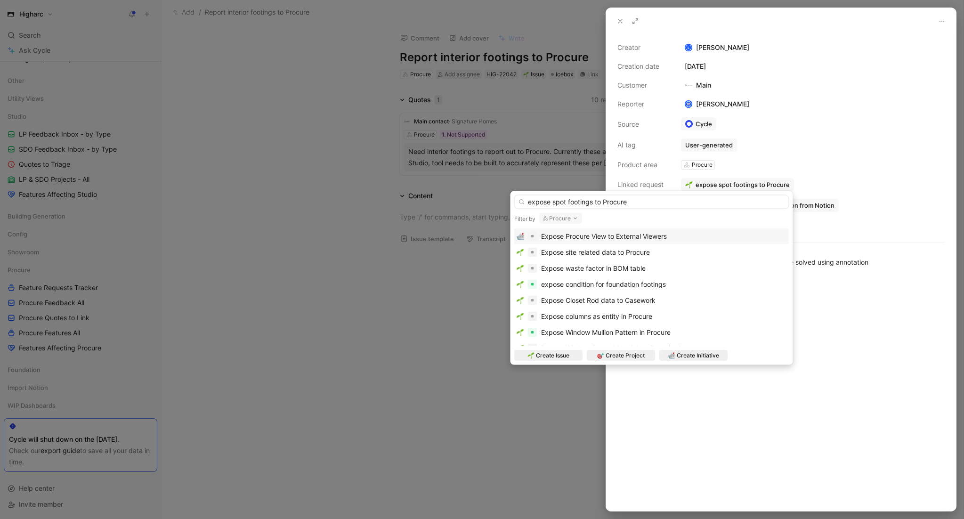
click at [727, 183] on span "expose spot footings to Procure" at bounding box center [743, 184] width 94 height 8
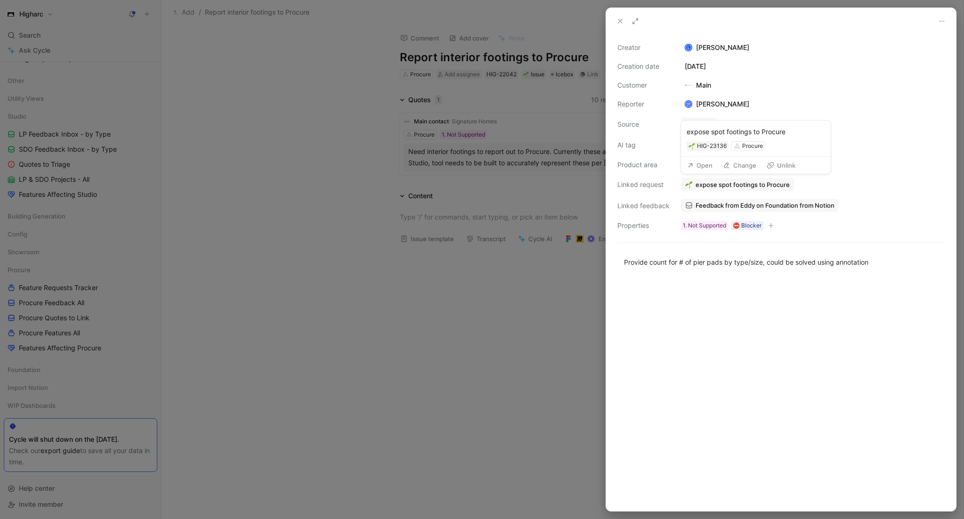
click at [743, 186] on span "expose spot footings to Procure" at bounding box center [743, 184] width 94 height 8
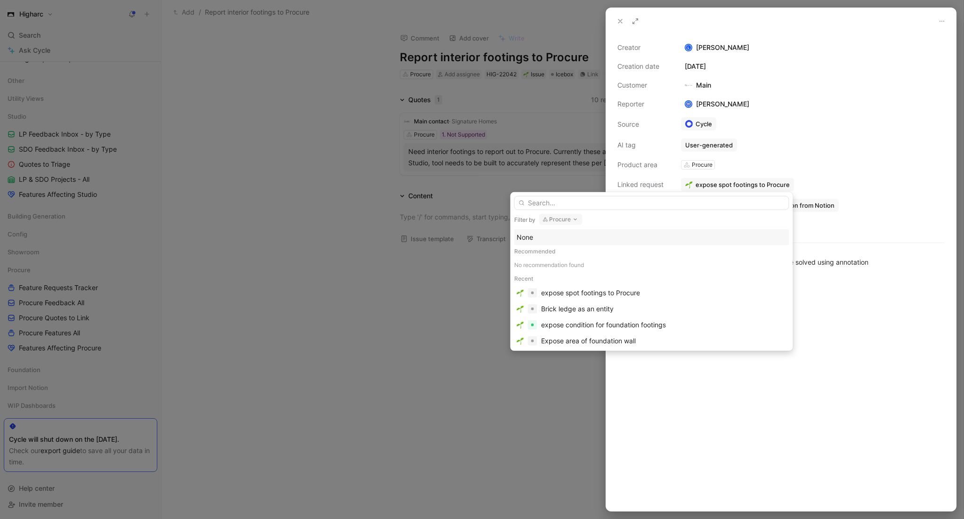
drag, startPoint x: 823, startPoint y: 306, endPoint x: 814, endPoint y: 292, distance: 16.5
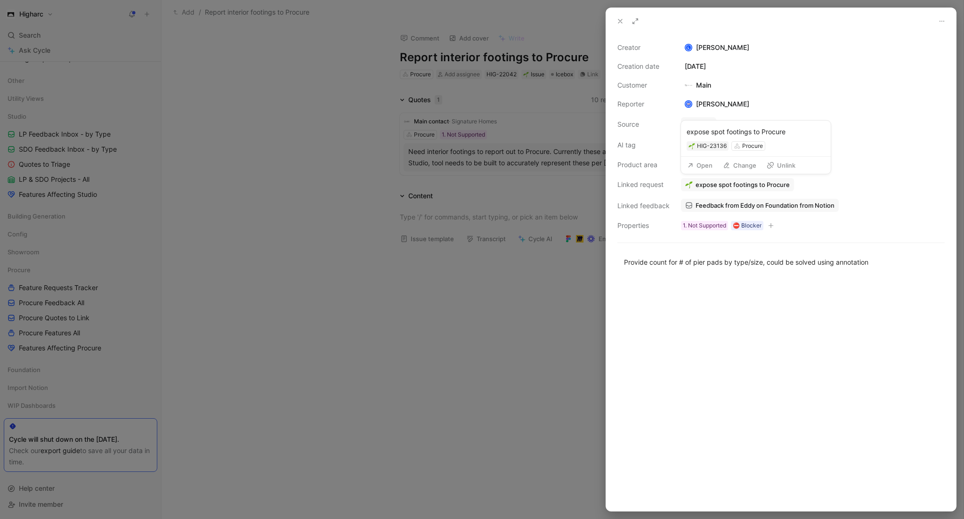
click at [749, 134] on div "expose spot footings to Procure" at bounding box center [756, 131] width 138 height 11
click at [713, 144] on div "HIG-23136" at bounding box center [712, 145] width 30 height 9
click at [698, 168] on button "Open" at bounding box center [700, 165] width 34 height 13
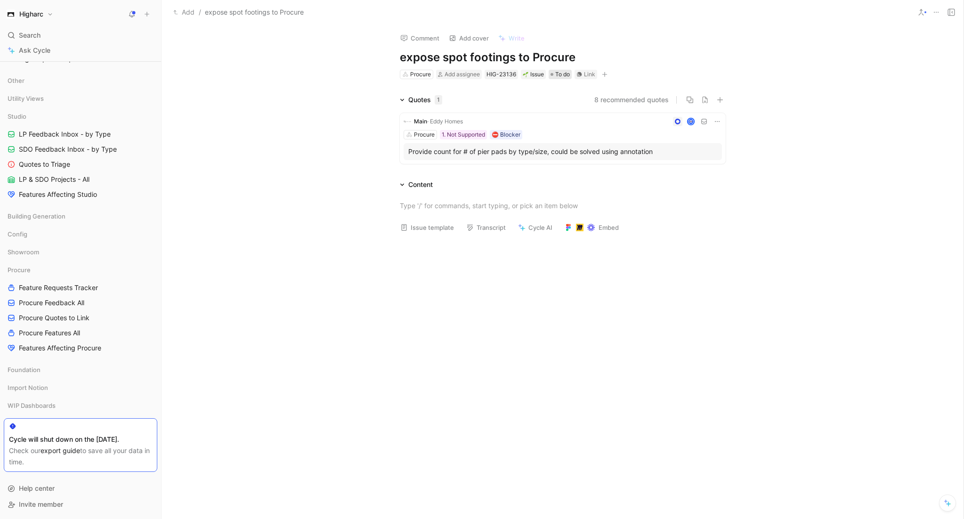
click at [561, 73] on span "To do" at bounding box center [562, 74] width 15 height 9
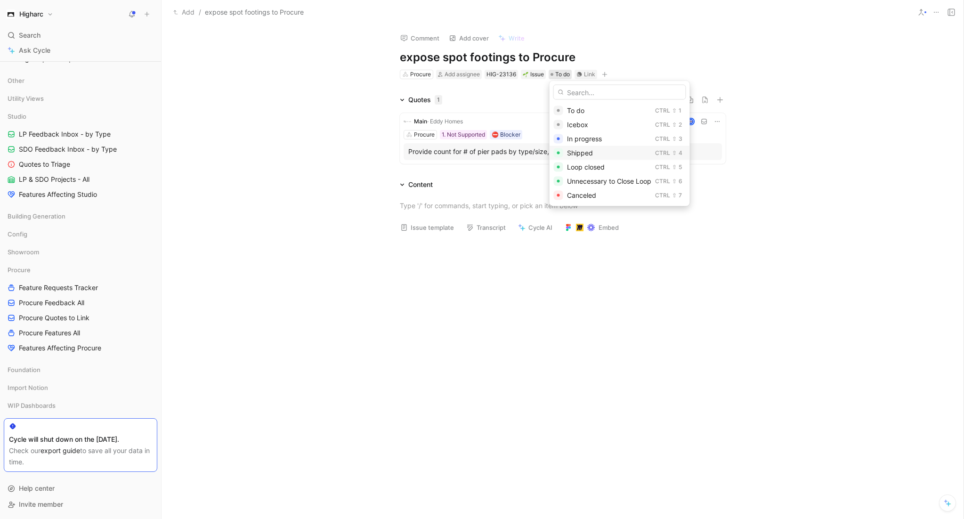
click at [592, 150] on span "Shipped" at bounding box center [580, 153] width 26 height 8
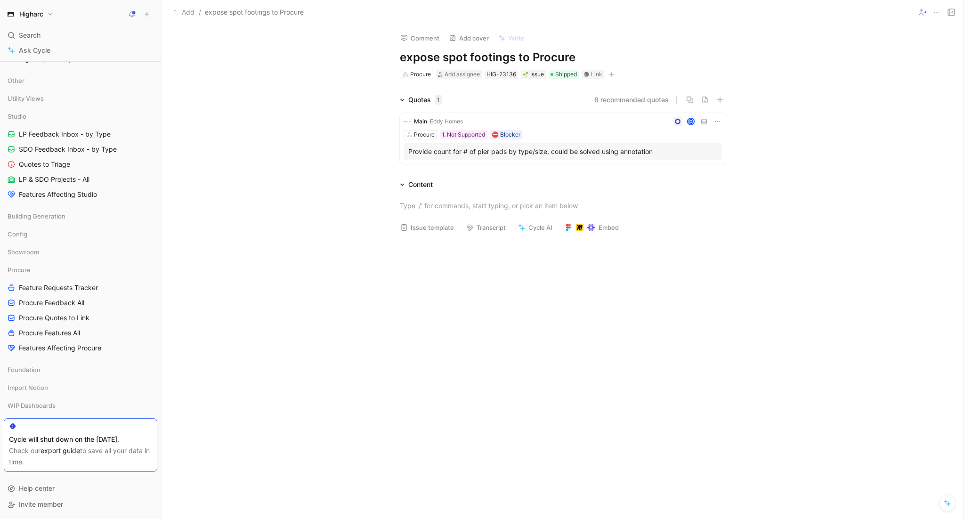
click at [321, 149] on div "Quotes 1 8 recommended quotes Main · Eddy Homes Procure 1. Not Supported ⛔️ Blo…" at bounding box center [563, 130] width 802 height 73
click at [187, 8] on button "Add" at bounding box center [184, 12] width 26 height 11
click at [79, 303] on span "Procure Feedback All" at bounding box center [51, 302] width 65 height 9
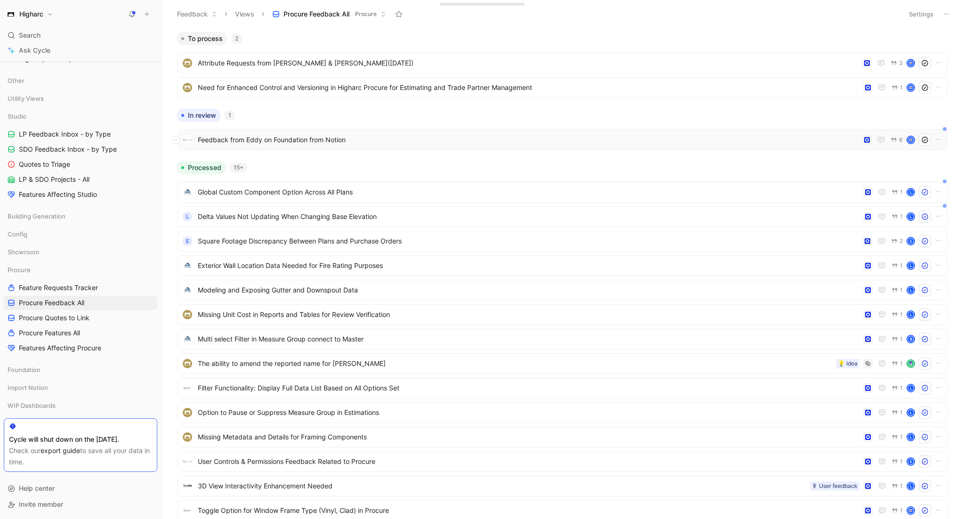
click at [308, 143] on span "Feedback from Eddy on Foundation from Notion" at bounding box center [528, 139] width 661 height 11
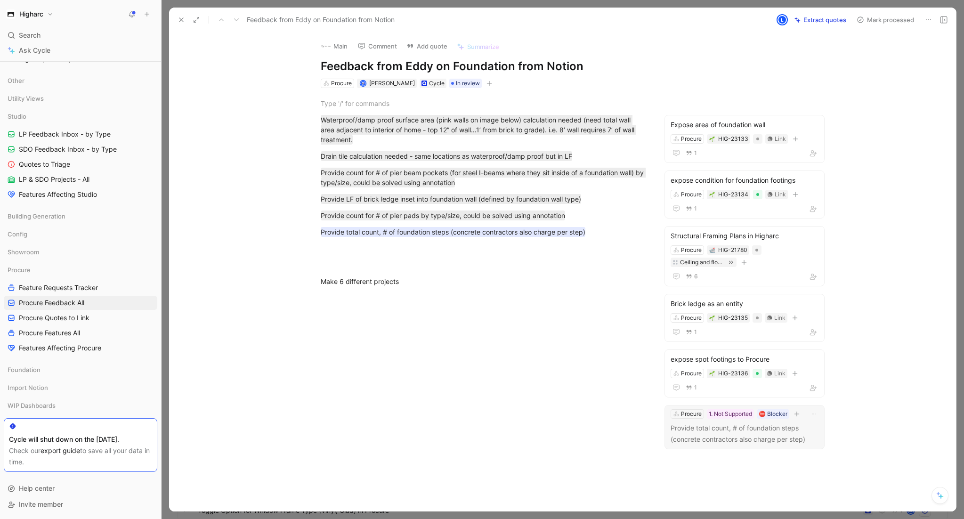
click at [710, 443] on p "Provide total count, # of foundation steps (concrete contractors also charge pe…" at bounding box center [745, 433] width 148 height 23
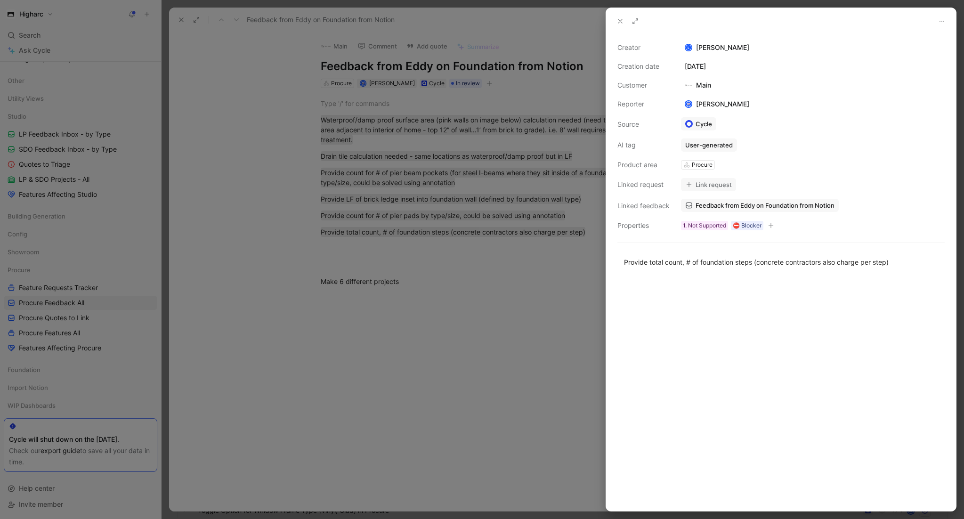
click at [720, 188] on button "Link request" at bounding box center [708, 184] width 55 height 13
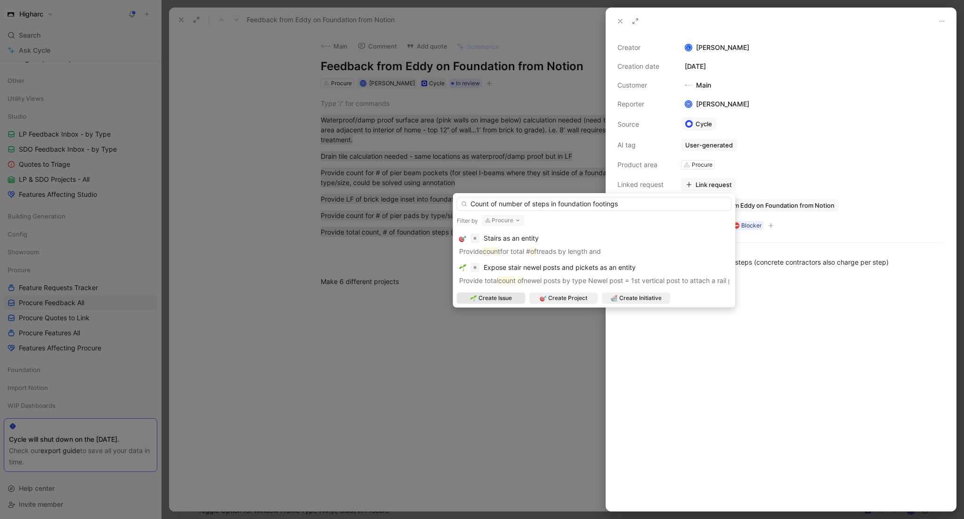
type input "Count of number of steps in foundation footings"
click at [508, 297] on span "Create Issue" at bounding box center [494, 297] width 33 height 9
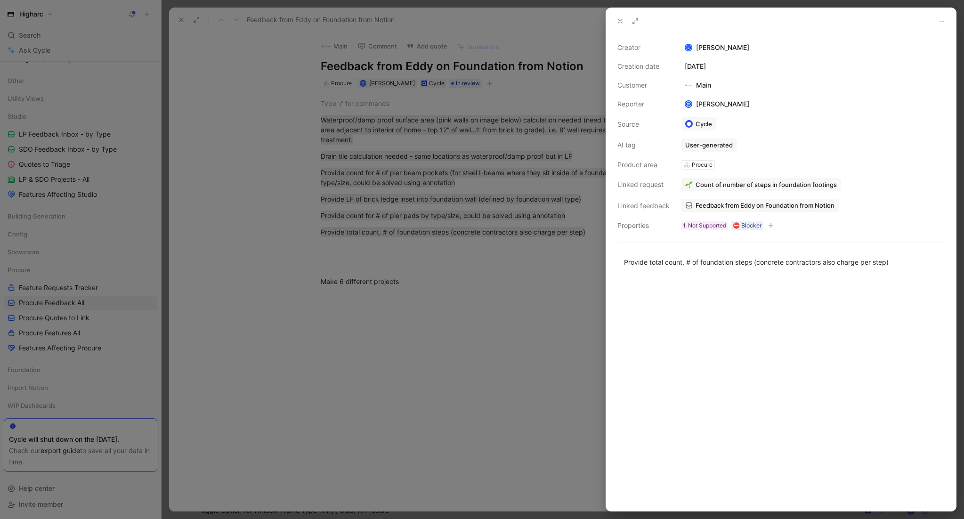
click at [624, 22] on icon at bounding box center [620, 21] width 8 height 8
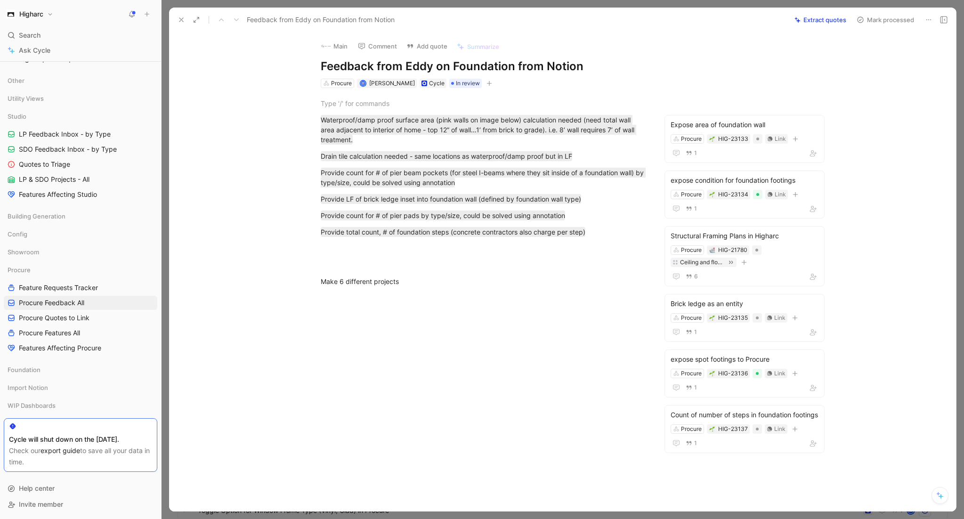
click at [184, 17] on icon at bounding box center [182, 20] width 8 height 8
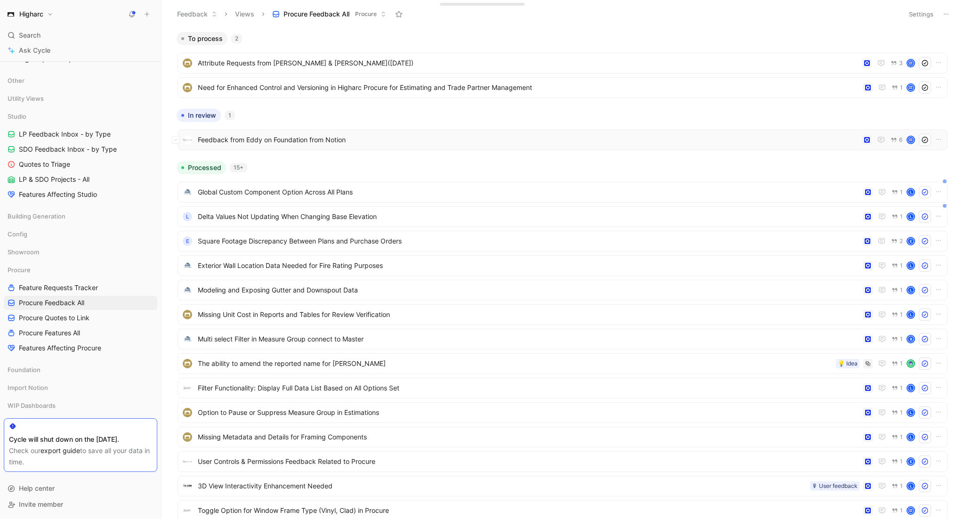
click at [347, 139] on span "Feedback from Eddy on Foundation from Notion" at bounding box center [528, 139] width 661 height 11
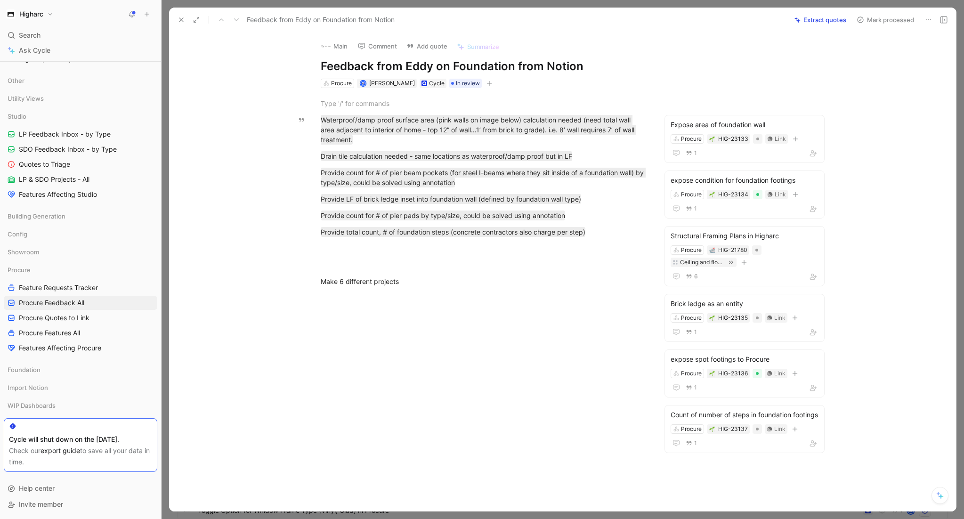
click at [514, 85] on div "Procure [PERSON_NAME] Cycle In review" at bounding box center [484, 83] width 328 height 11
click at [456, 82] on span "In review" at bounding box center [468, 83] width 24 height 9
click at [478, 147] on span "Processed" at bounding box center [464, 148] width 32 height 8
click at [181, 22] on icon at bounding box center [182, 20] width 8 height 8
